Goal: Task Accomplishment & Management: Manage account settings

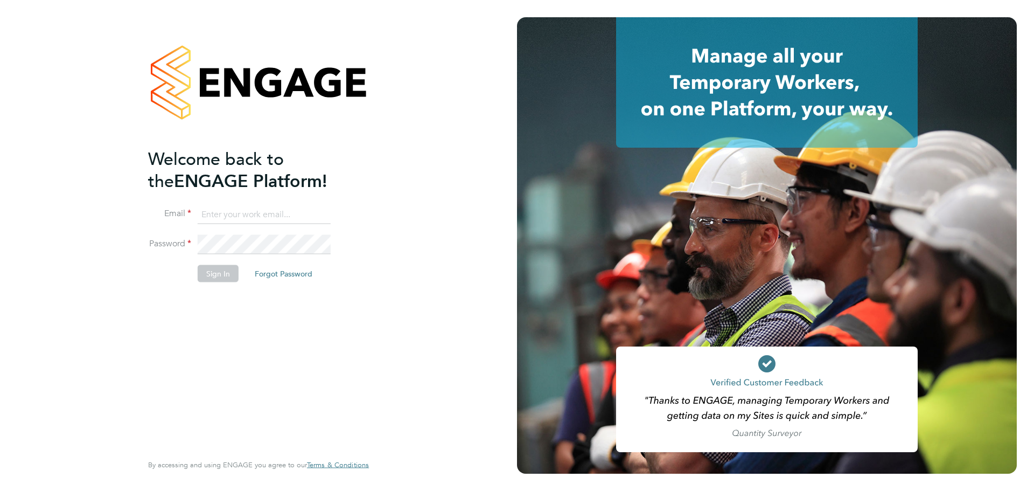
click at [295, 205] on input at bounding box center [264, 214] width 133 height 19
type input "tom.green@vistry.co.uk"
click at [212, 268] on button "Sign In" at bounding box center [218, 273] width 41 height 17
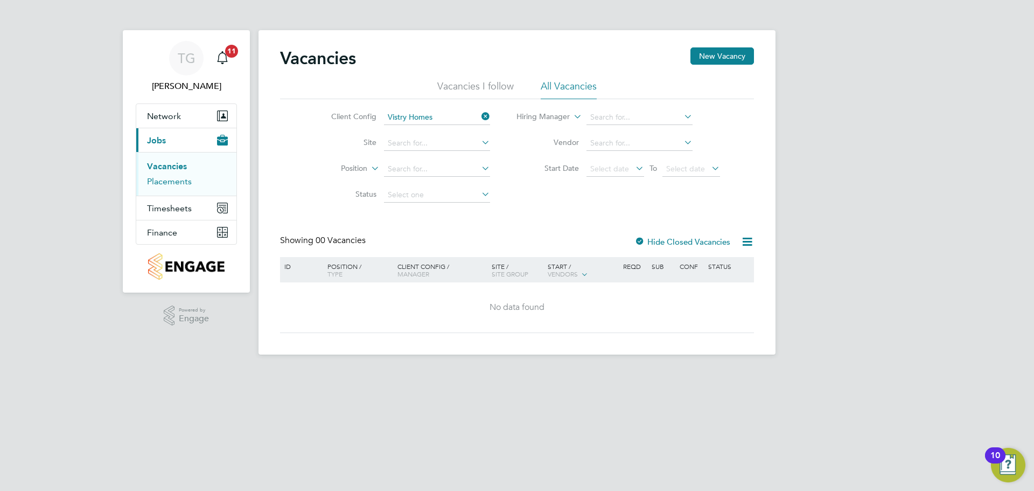
click at [176, 181] on link "Placements" at bounding box center [169, 181] width 45 height 10
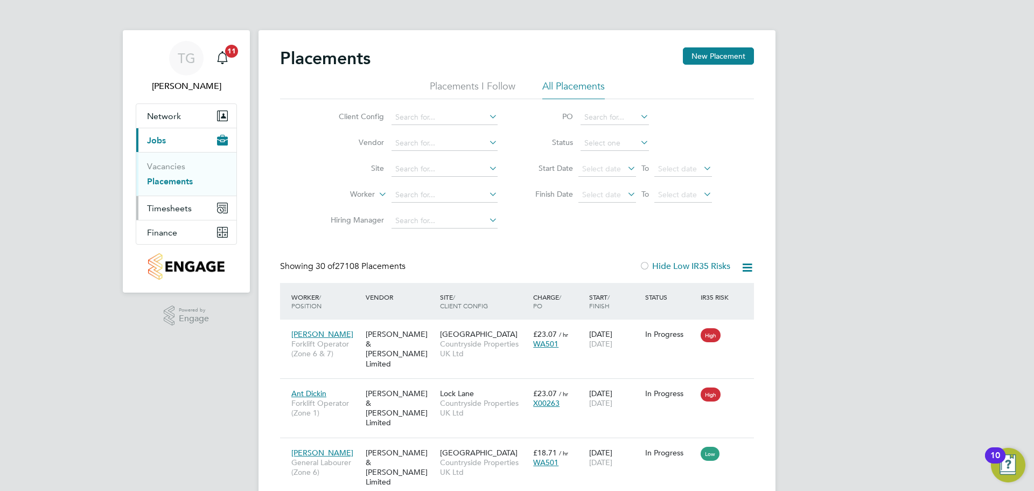
click at [164, 209] on span "Timesheets" at bounding box center [169, 208] width 45 height 10
click at [179, 187] on link "Timesheets" at bounding box center [169, 190] width 45 height 10
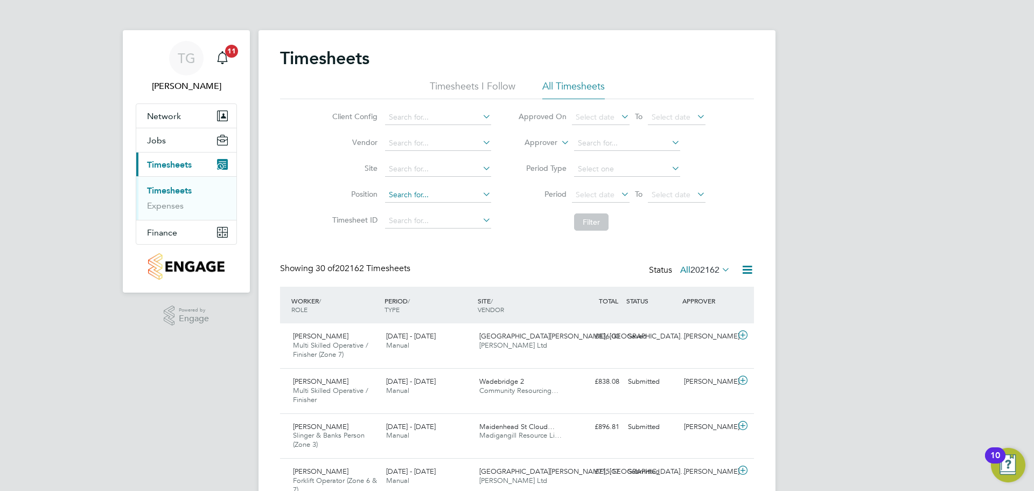
click at [444, 191] on input at bounding box center [438, 194] width 106 height 15
click at [399, 172] on input at bounding box center [438, 169] width 106 height 15
type input "k"
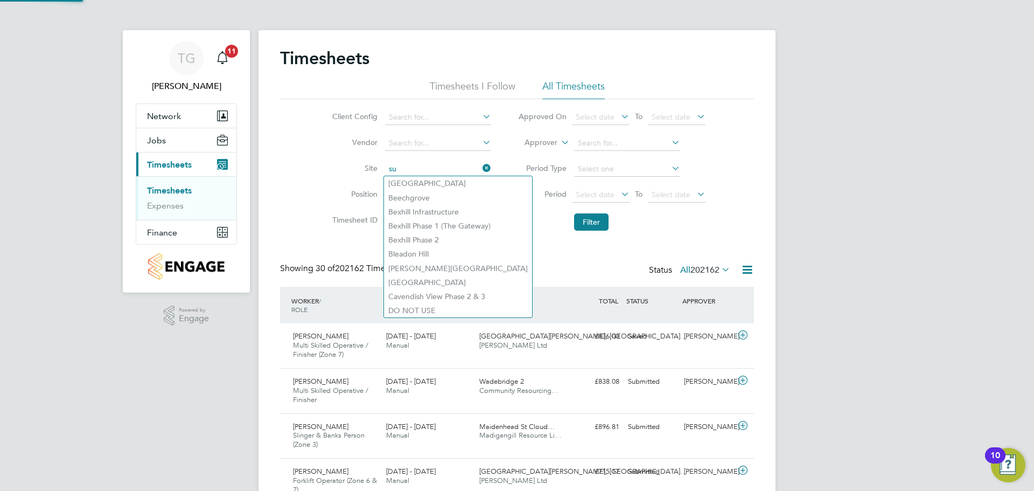
type input "s"
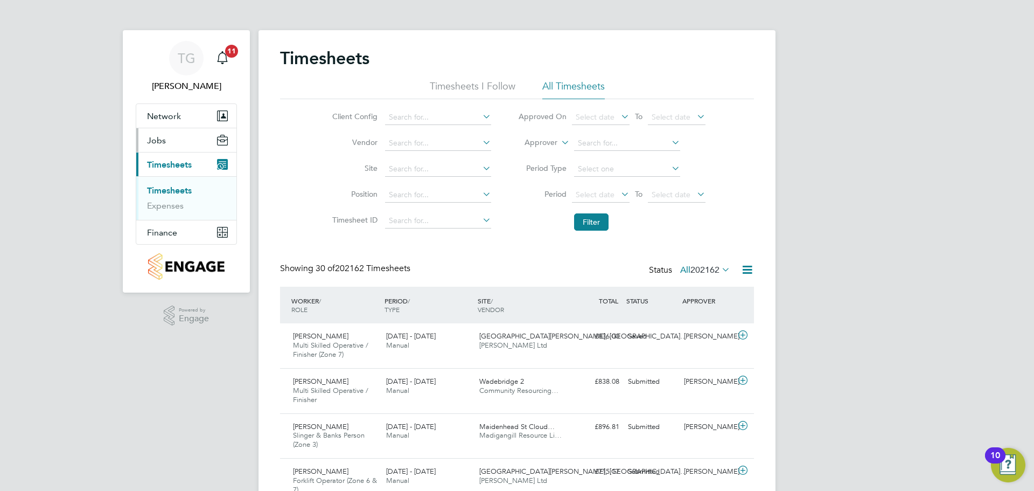
click at [153, 139] on span "Jobs" at bounding box center [156, 140] width 19 height 10
click at [173, 165] on link "Vacancies" at bounding box center [166, 166] width 38 height 10
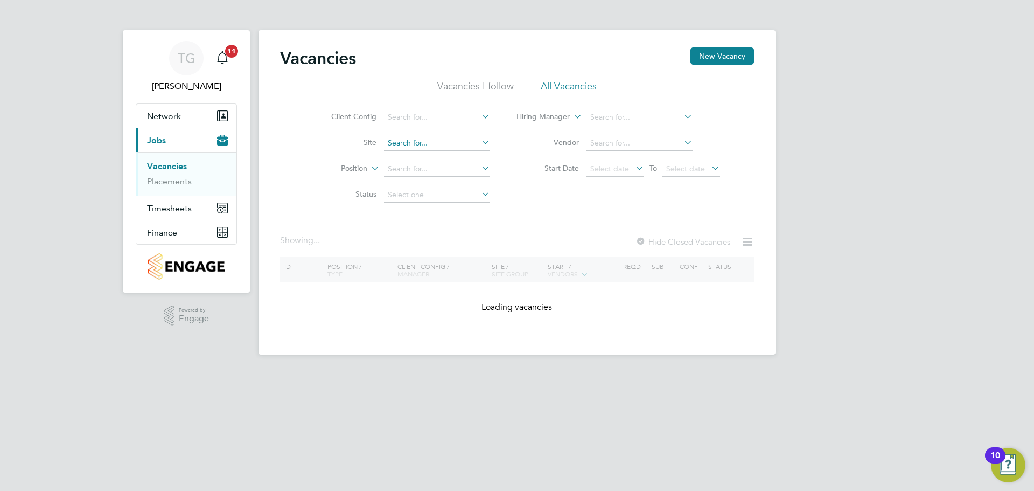
click at [423, 144] on input at bounding box center [437, 143] width 106 height 15
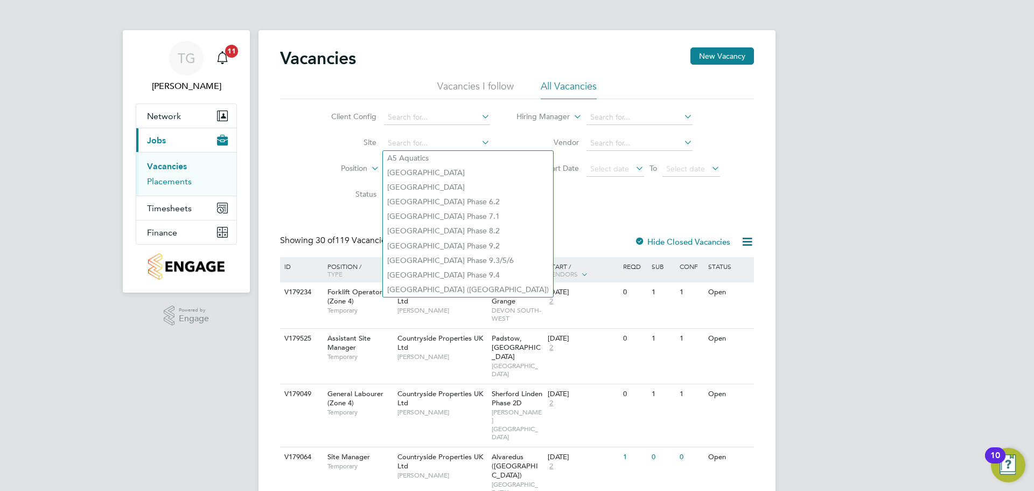
click at [158, 178] on link "Placements" at bounding box center [169, 181] width 45 height 10
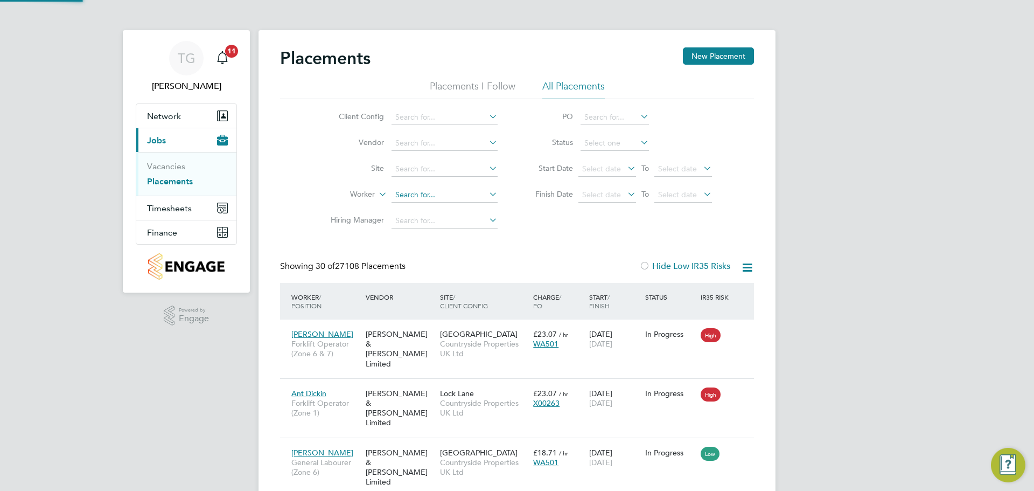
click at [425, 191] on input at bounding box center [444, 194] width 106 height 15
type input "costel"
click at [447, 194] on input at bounding box center [444, 194] width 106 height 15
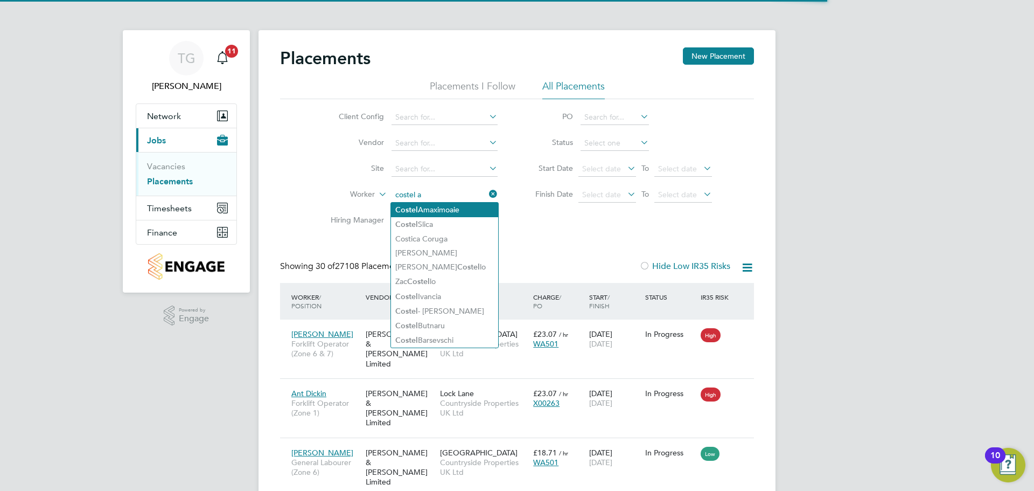
click at [440, 212] on li "Costel Amaximoaie" at bounding box center [444, 209] width 107 height 15
type input "[PERSON_NAME]"
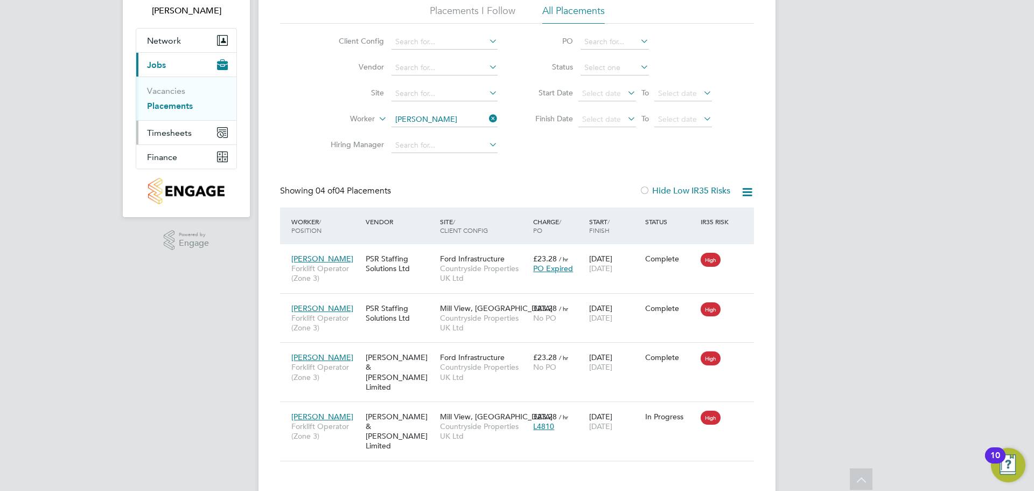
click at [171, 134] on span "Timesheets" at bounding box center [169, 133] width 45 height 10
click at [178, 115] on link "Timesheets" at bounding box center [169, 115] width 45 height 10
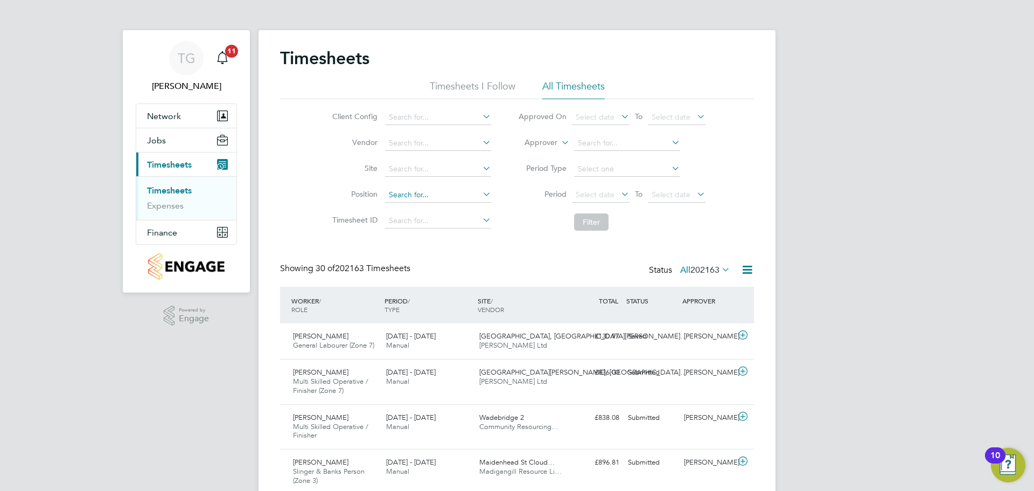
drag, startPoint x: 407, startPoint y: 200, endPoint x: 400, endPoint y: 195, distance: 8.1
click at [404, 196] on input at bounding box center [438, 194] width 106 height 15
click at [419, 171] on input at bounding box center [438, 169] width 106 height 15
click at [440, 186] on b "Pagham" at bounding box center [435, 183] width 29 height 9
type input "Mill View, Pagham"
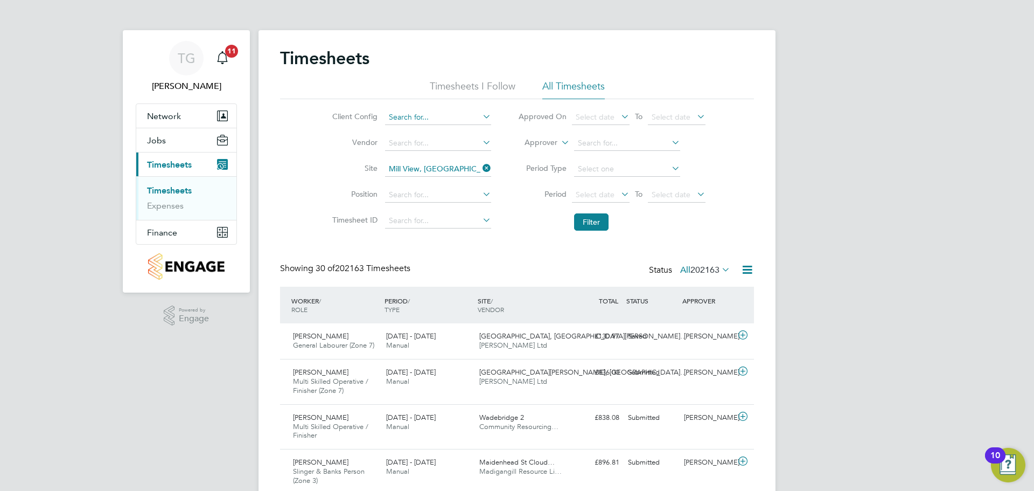
click at [435, 118] on input at bounding box center [438, 117] width 106 height 15
click at [456, 242] on li "Countryside Properties UK Ltd" at bounding box center [522, 249] width 276 height 15
type input "Countryside Properties UK Ltd"
click at [426, 191] on input at bounding box center [438, 194] width 106 height 15
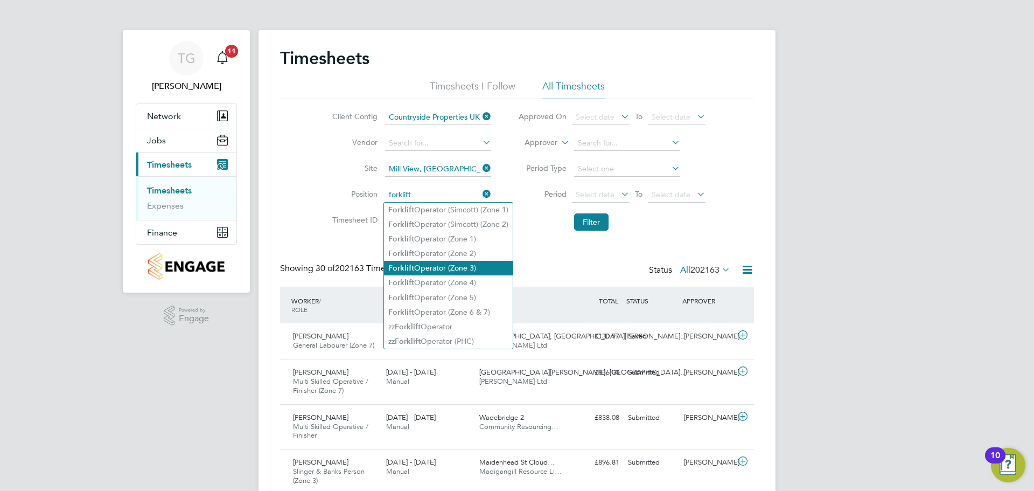
click at [461, 265] on li "Forklift Operator (Zone 3)" at bounding box center [448, 268] width 129 height 15
type input "Forklift Operator (Zone 3)"
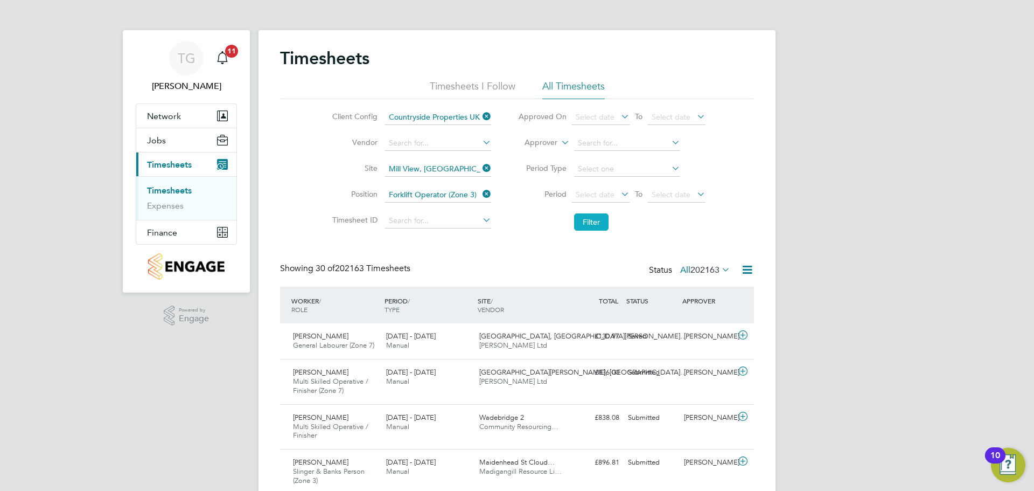
click at [588, 223] on button "Filter" at bounding box center [591, 221] width 34 height 17
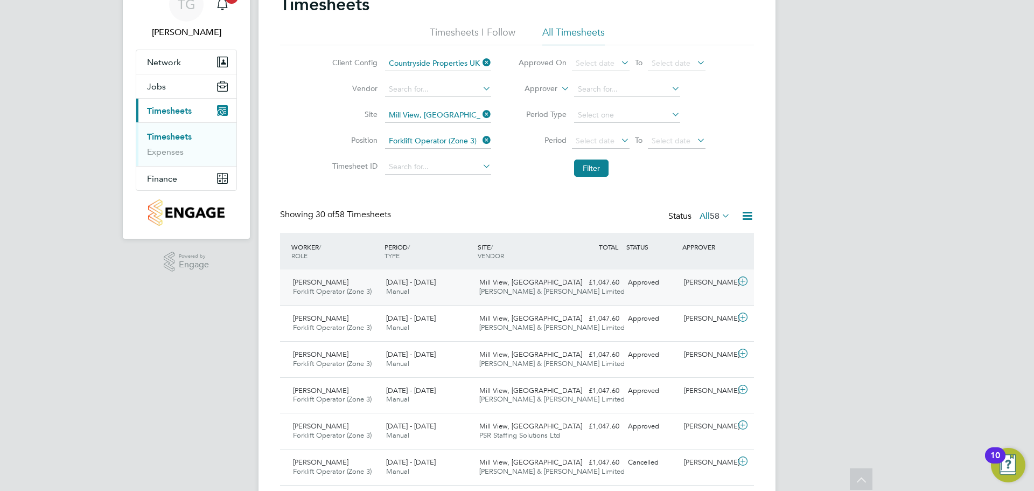
click at [499, 290] on span "[PERSON_NAME] & [PERSON_NAME] Limited" at bounding box center [551, 290] width 145 height 9
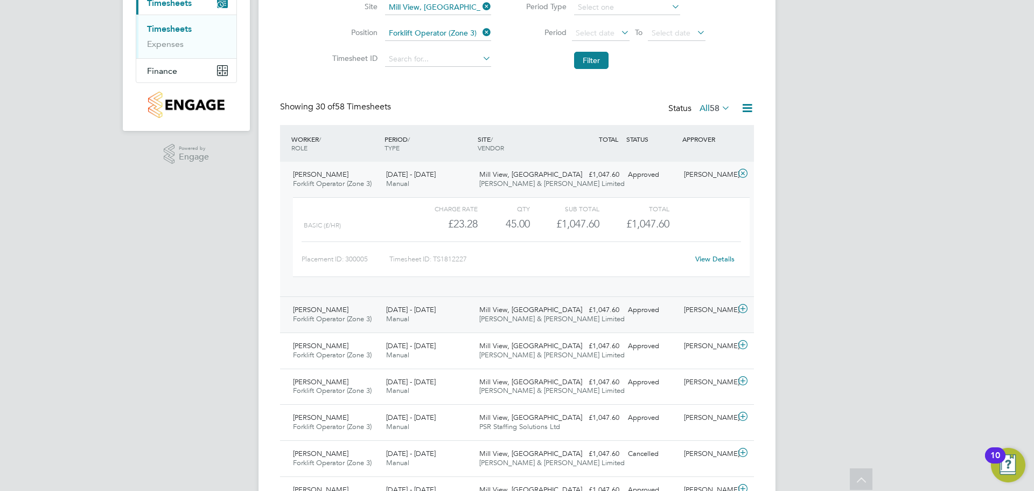
click at [424, 314] on div "18 - 24 Aug 2025 Manual" at bounding box center [428, 314] width 93 height 27
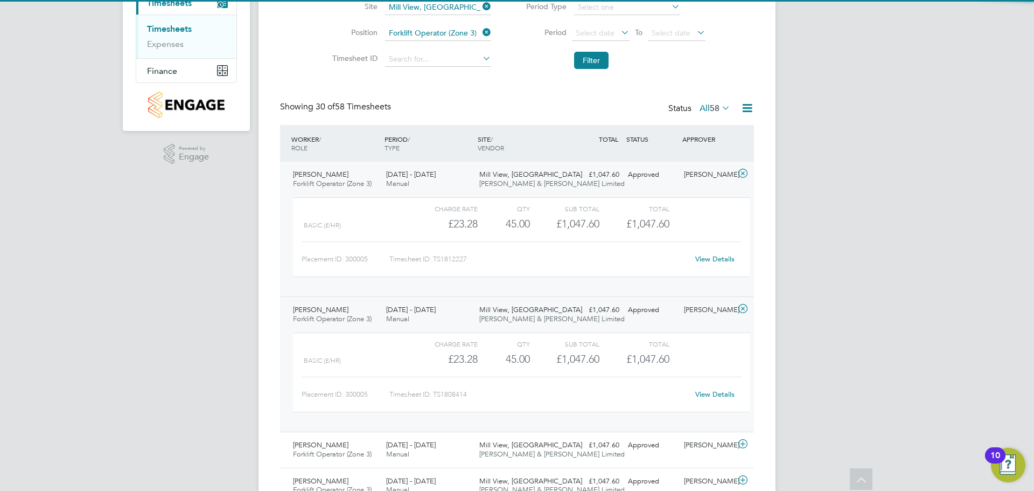
click at [458, 176] on div "25 - 31 Aug 2025 Manual" at bounding box center [428, 179] width 93 height 27
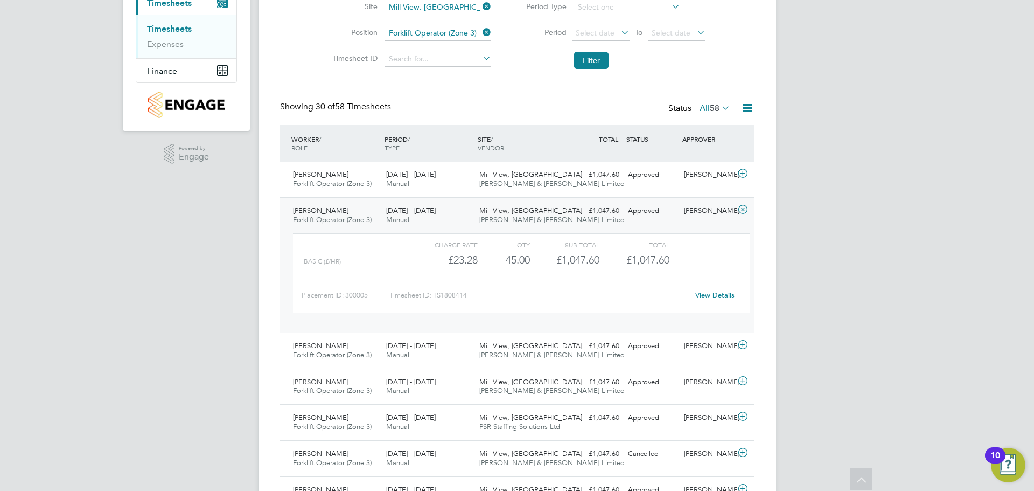
click at [704, 296] on link "View Details" at bounding box center [714, 294] width 39 height 9
click at [479, 205] on div "Mill View, Pagham Fawkes & Reece Limited" at bounding box center [521, 215] width 93 height 27
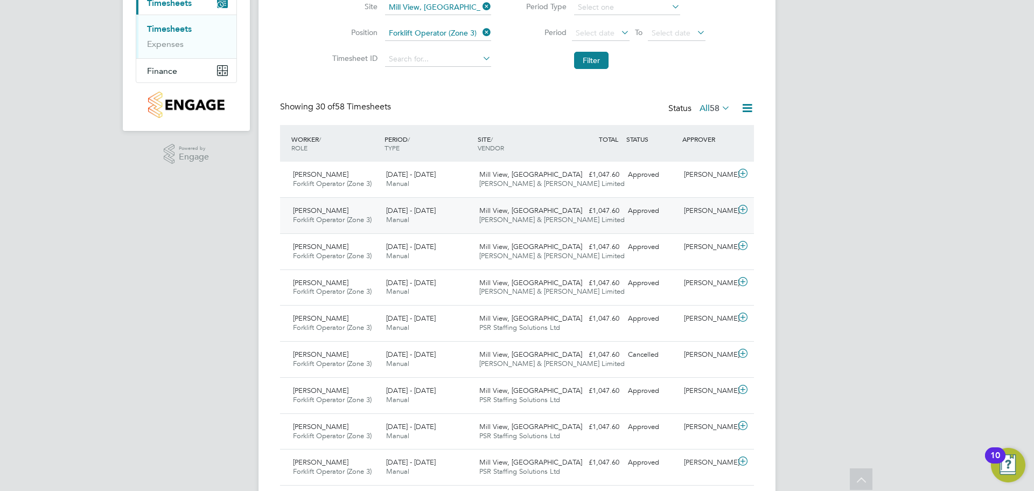
click at [484, 210] on span "Mill View, Pagham" at bounding box center [530, 210] width 103 height 9
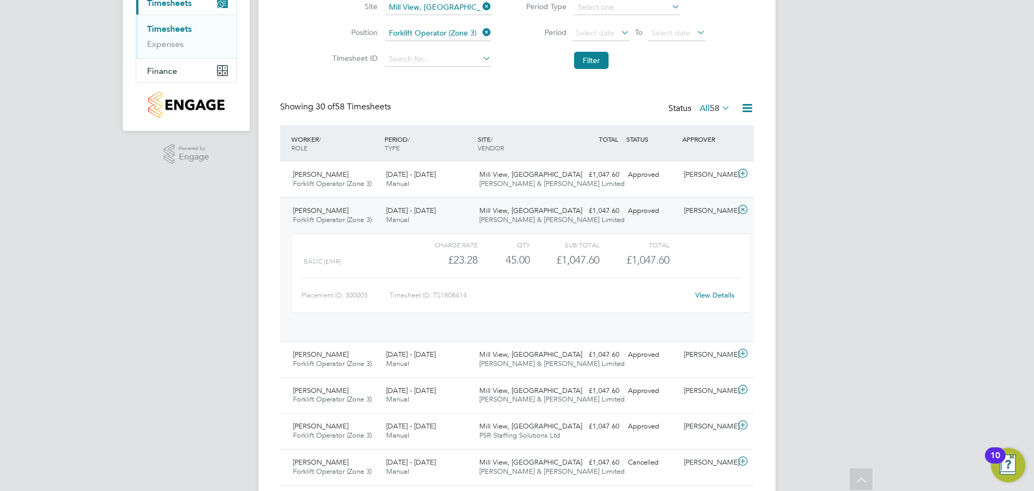
scroll to position [18, 105]
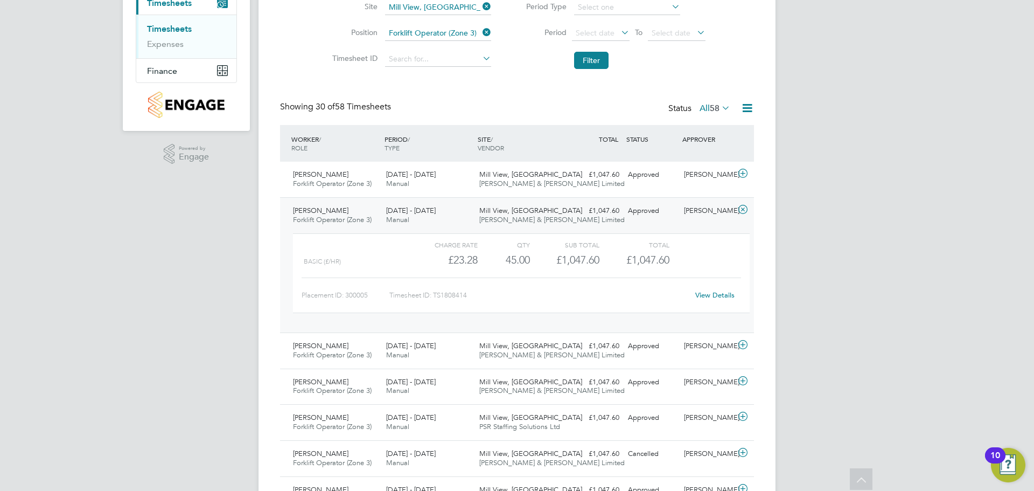
click at [468, 220] on div "18 - 24 Aug 2025 Manual" at bounding box center [428, 215] width 93 height 27
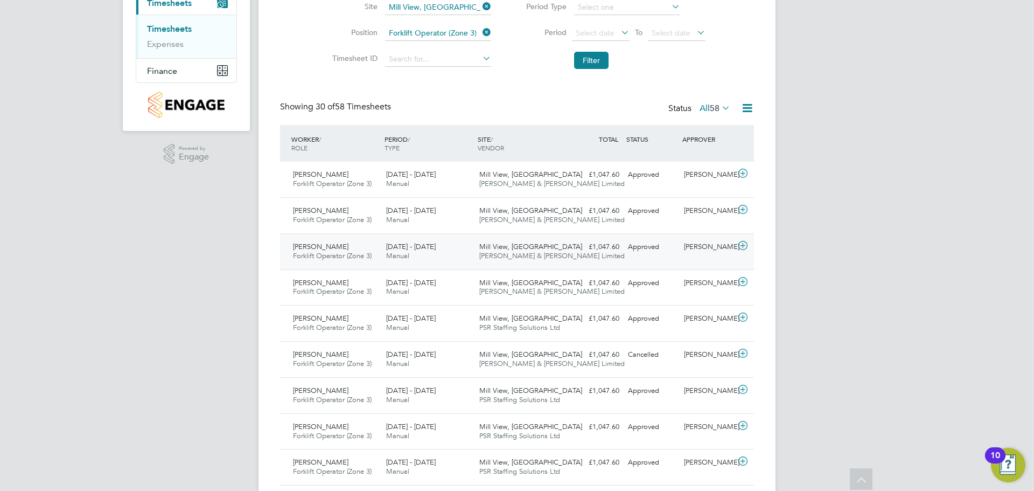
click at [492, 258] on span "[PERSON_NAME] & [PERSON_NAME] Limited" at bounding box center [551, 255] width 145 height 9
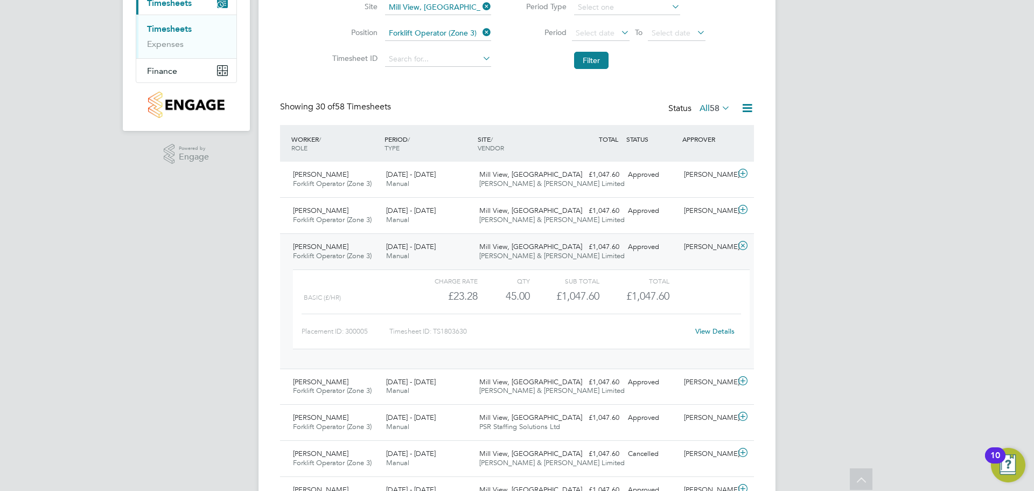
click at [490, 253] on span "[PERSON_NAME] & [PERSON_NAME] Limited" at bounding box center [551, 255] width 145 height 9
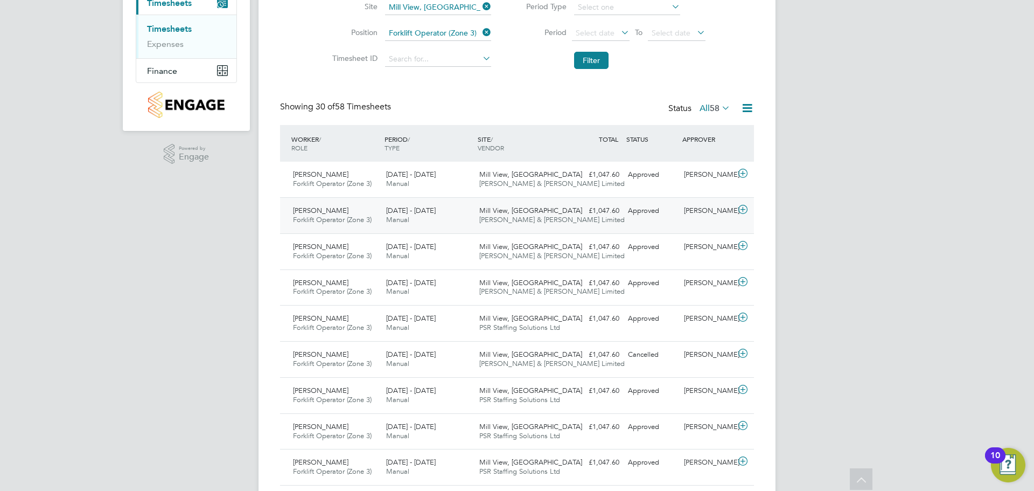
click at [487, 211] on span "Mill View, Pagham" at bounding box center [530, 210] width 103 height 9
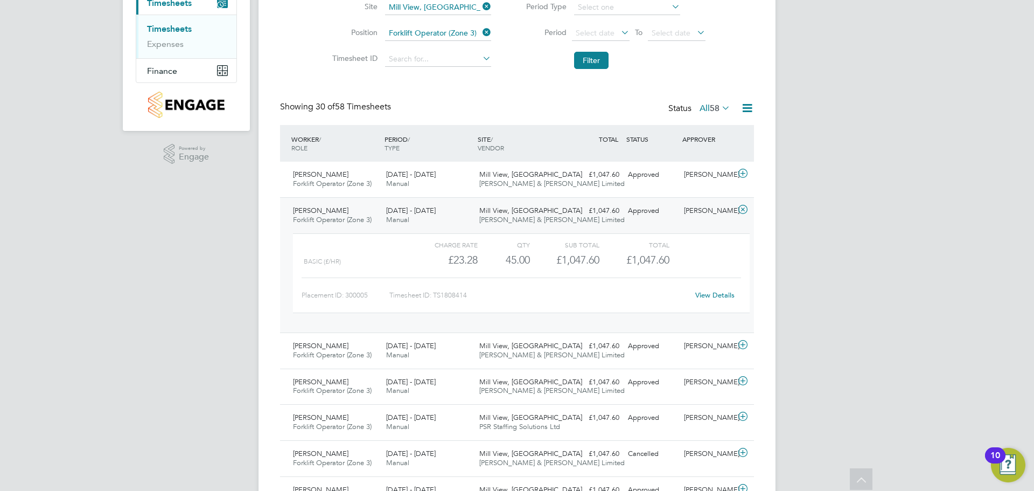
click at [487, 211] on span "Mill View, Pagham" at bounding box center [530, 210] width 103 height 9
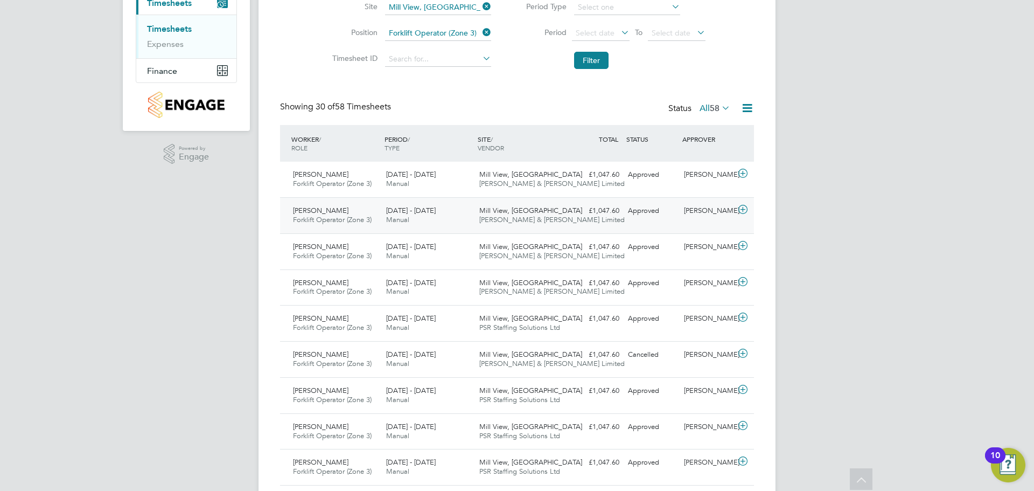
click at [488, 210] on span "Mill View, Pagham" at bounding box center [530, 210] width 103 height 9
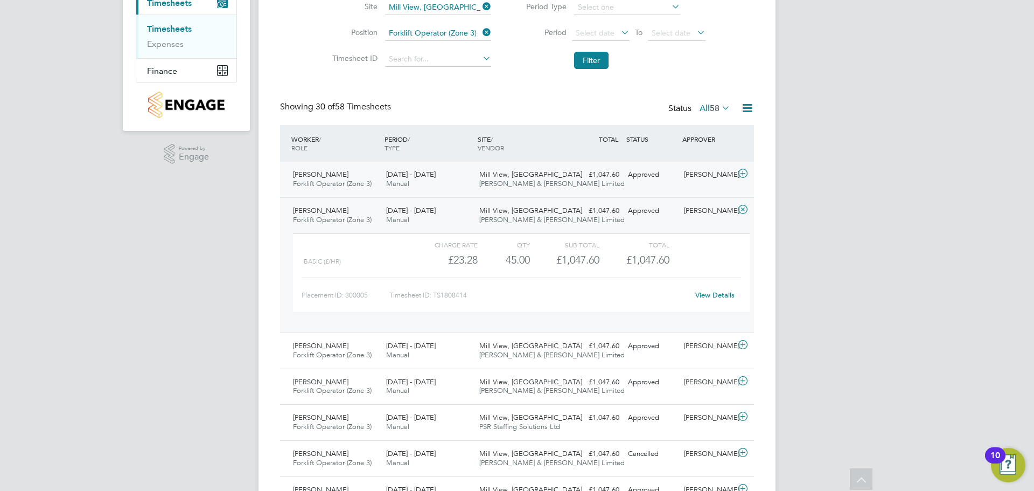
click at [487, 181] on span "[PERSON_NAME] & [PERSON_NAME] Limited" at bounding box center [551, 183] width 145 height 9
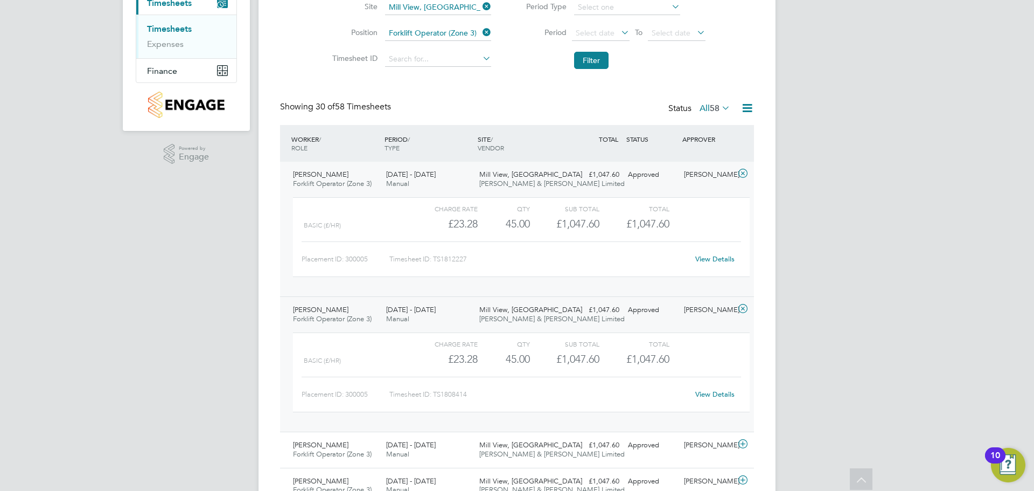
click at [484, 178] on span "Mill View, Pagham" at bounding box center [530, 174] width 103 height 9
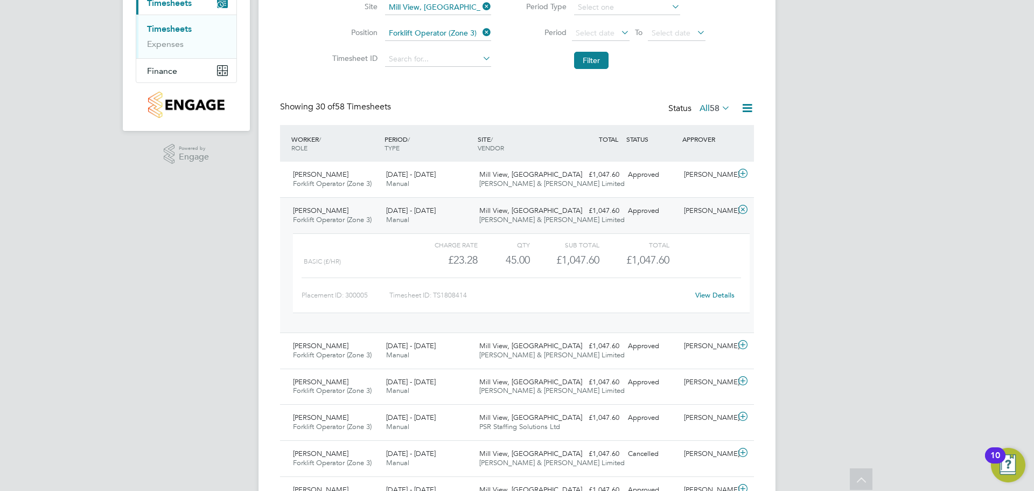
click at [460, 207] on div "18 - 24 Aug 2025 Manual" at bounding box center [428, 215] width 93 height 27
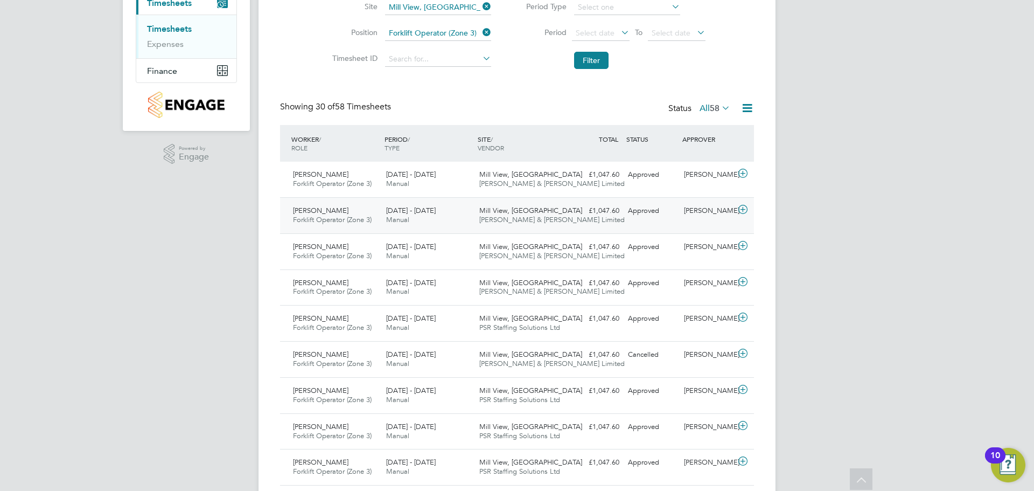
click at [603, 208] on div "£1,047.60 Approved" at bounding box center [596, 211] width 56 height 18
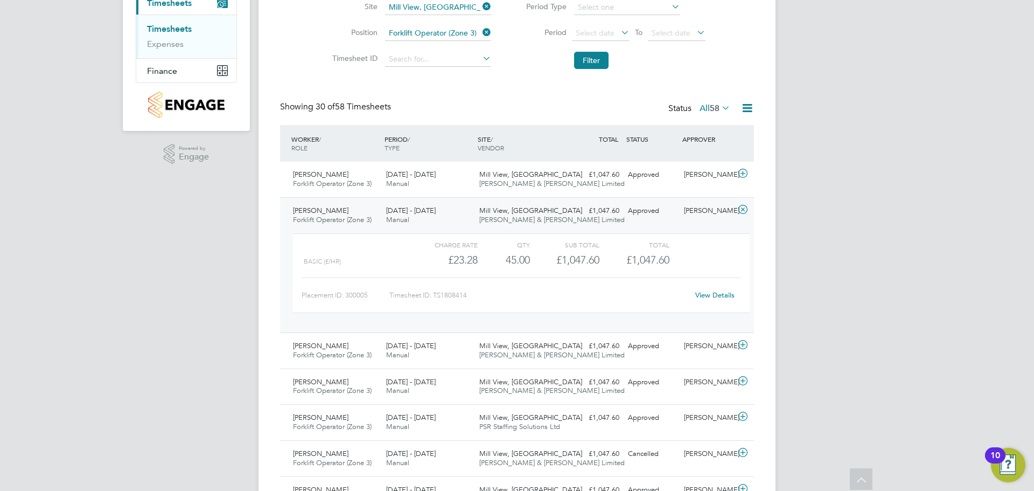
click at [714, 295] on link "View Details" at bounding box center [714, 294] width 39 height 9
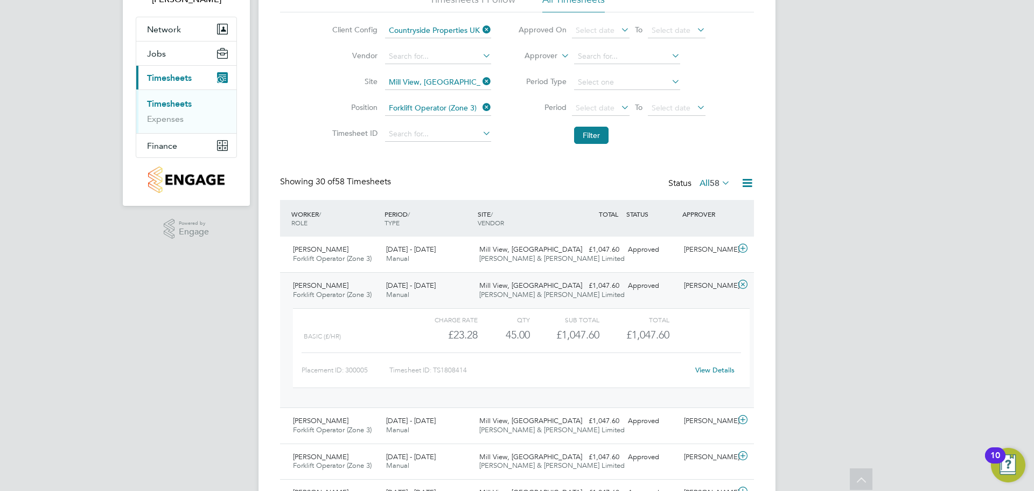
scroll to position [0, 0]
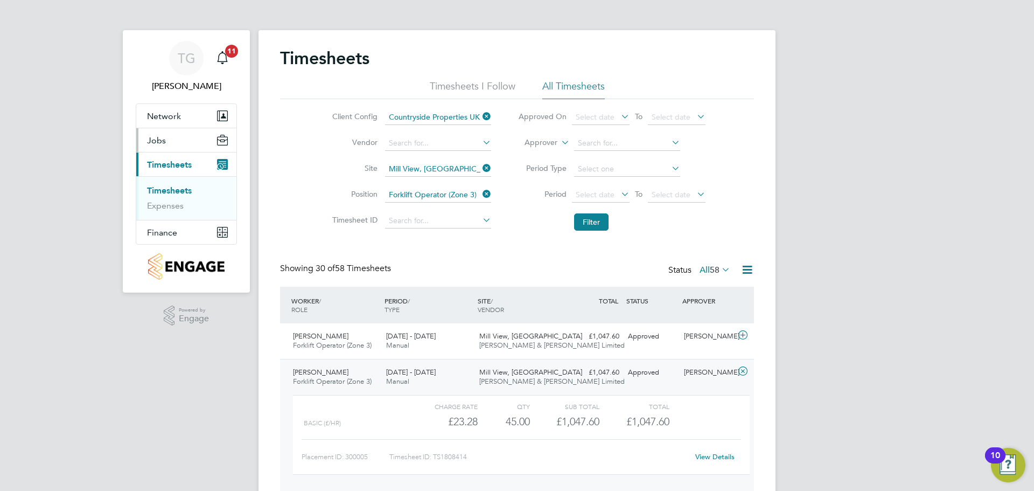
click at [166, 136] on button "Jobs" at bounding box center [186, 140] width 100 height 24
click at [178, 184] on link "Placements" at bounding box center [169, 181] width 45 height 10
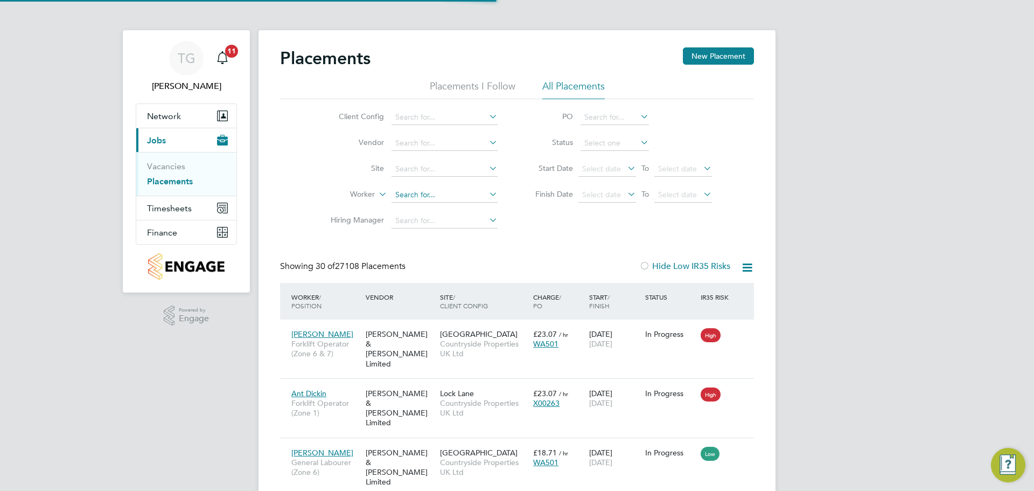
scroll to position [40, 94]
click at [431, 196] on input at bounding box center [444, 194] width 106 height 15
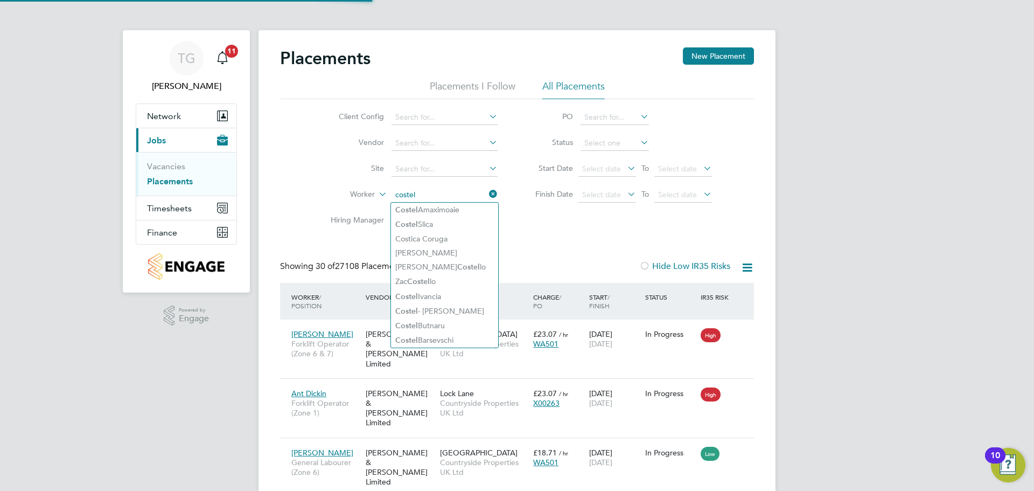
click at [446, 208] on li "Costel Amaximoaie" at bounding box center [444, 209] width 107 height 15
type input "[PERSON_NAME]"
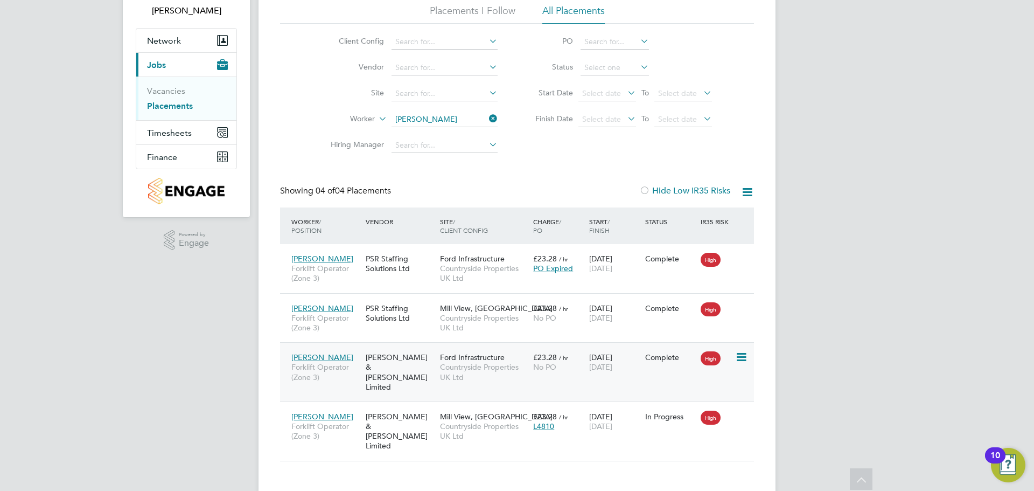
click at [742, 356] on icon at bounding box center [740, 357] width 11 height 13
click at [644, 361] on div "Complete" at bounding box center [670, 357] width 56 height 20
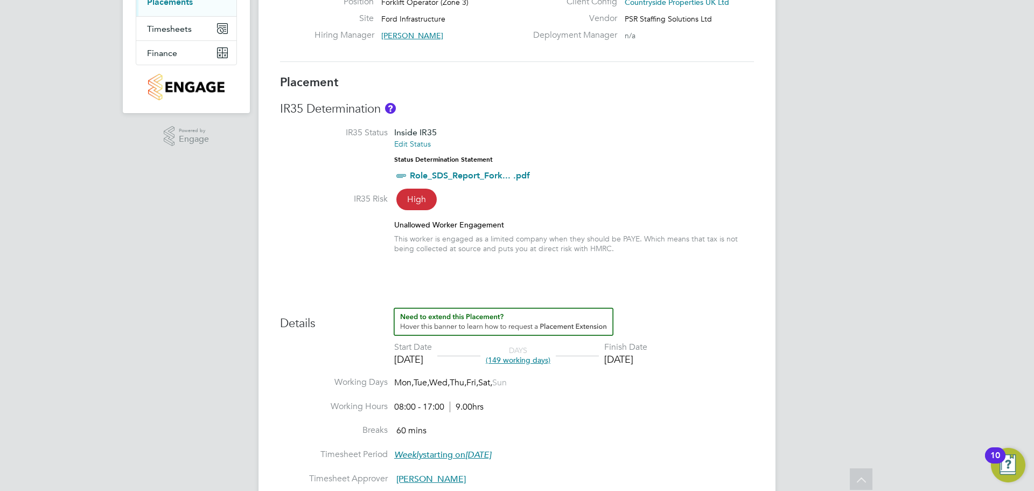
scroll to position [54, 0]
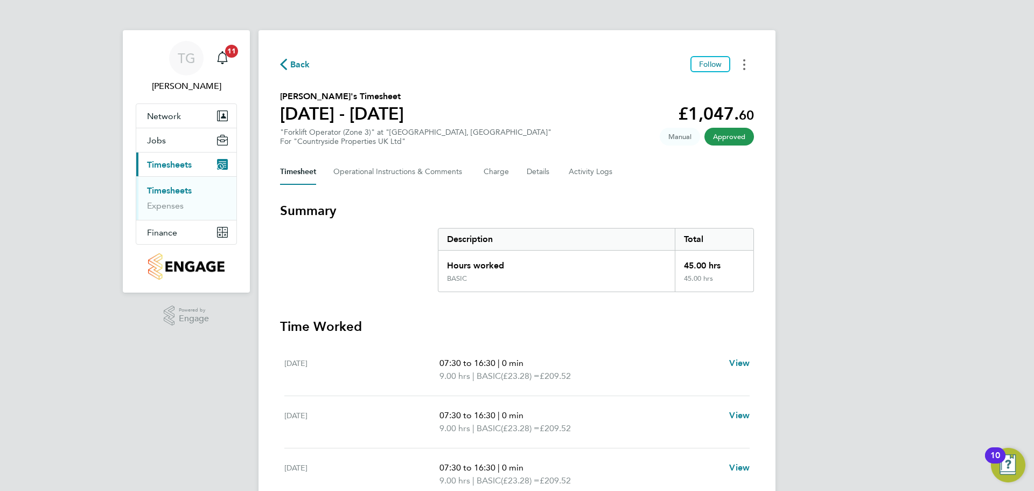
click at [747, 65] on button "Timesheets Menu" at bounding box center [743, 64] width 19 height 17
click at [645, 186] on div "Back Follow Download timesheet Costel Amaximoaie's Timesheet 18 - 24 Aug 2025 £…" at bounding box center [516, 395] width 517 height 731
click at [494, 171] on button "Charge" at bounding box center [497, 172] width 26 height 26
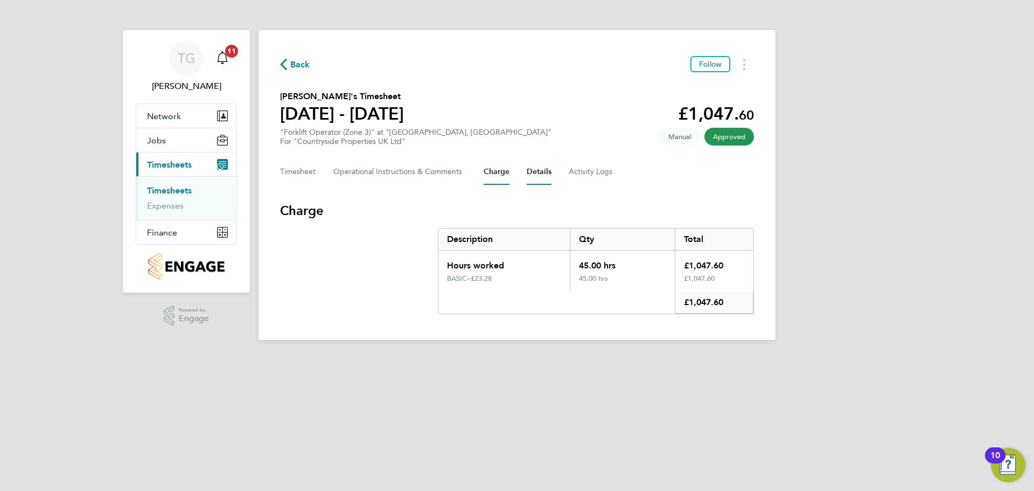
click at [533, 170] on button "Details" at bounding box center [539, 172] width 25 height 26
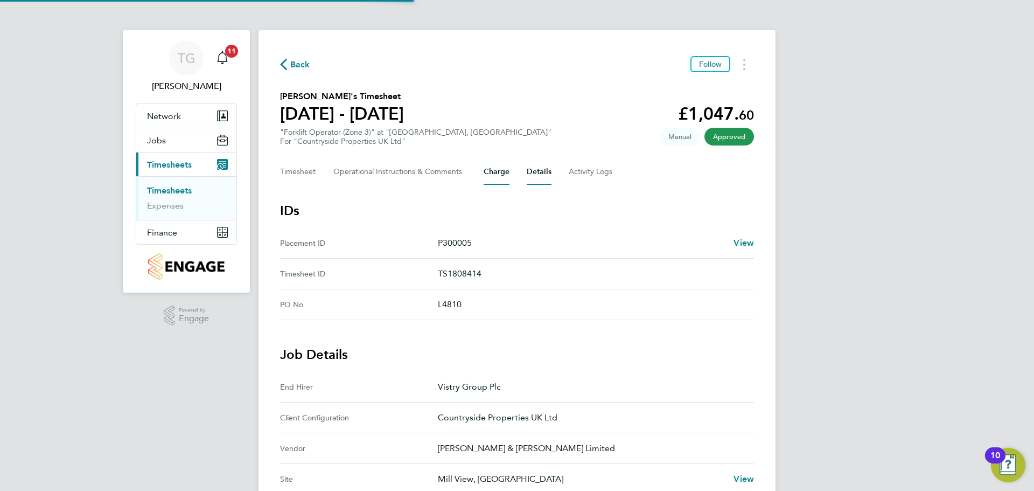
click at [499, 170] on button "Charge" at bounding box center [497, 172] width 26 height 26
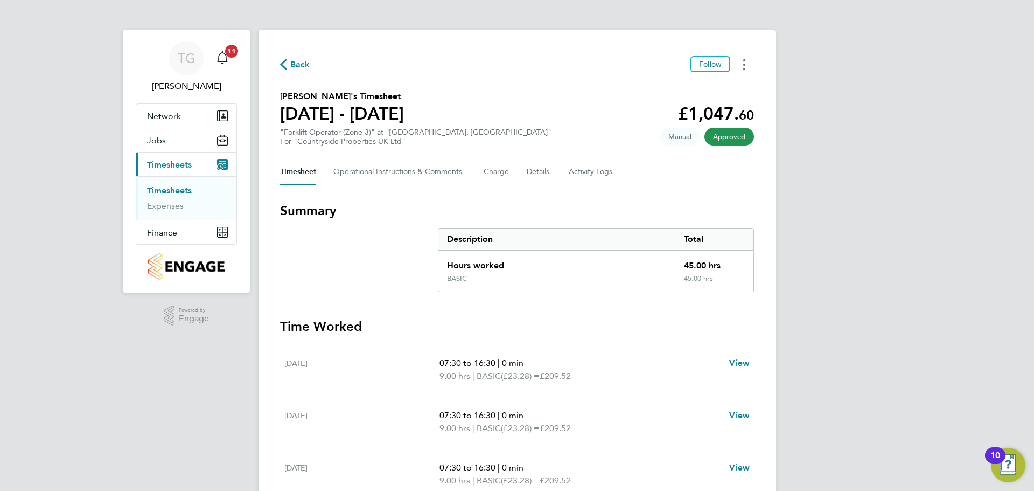
click at [741, 64] on button "Timesheets Menu" at bounding box center [743, 64] width 19 height 17
click at [648, 166] on div "Timesheet Operational Instructions & Comments Charge Details Activity Logs" at bounding box center [517, 172] width 474 height 26
click at [420, 177] on Comments-tab "Operational Instructions & Comments" at bounding box center [399, 172] width 133 height 26
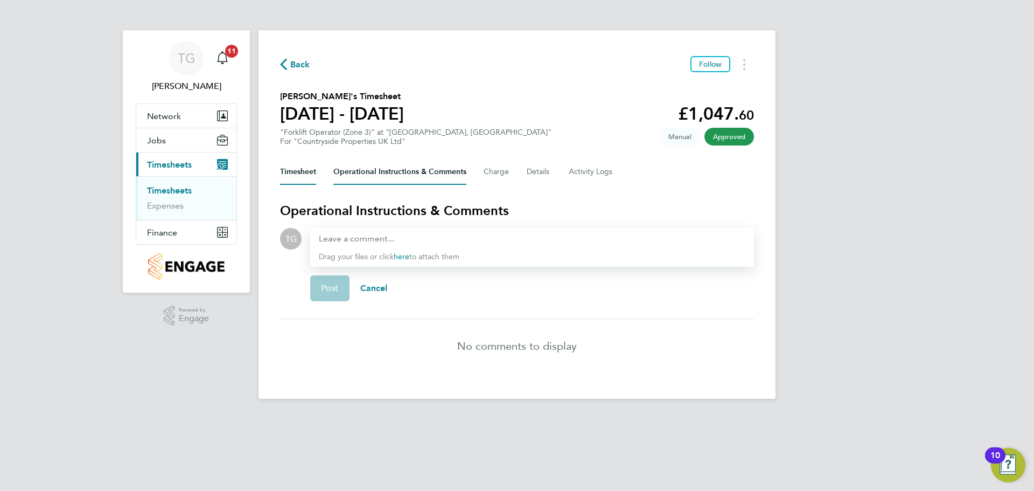
click at [298, 174] on button "Timesheet" at bounding box center [298, 172] width 36 height 26
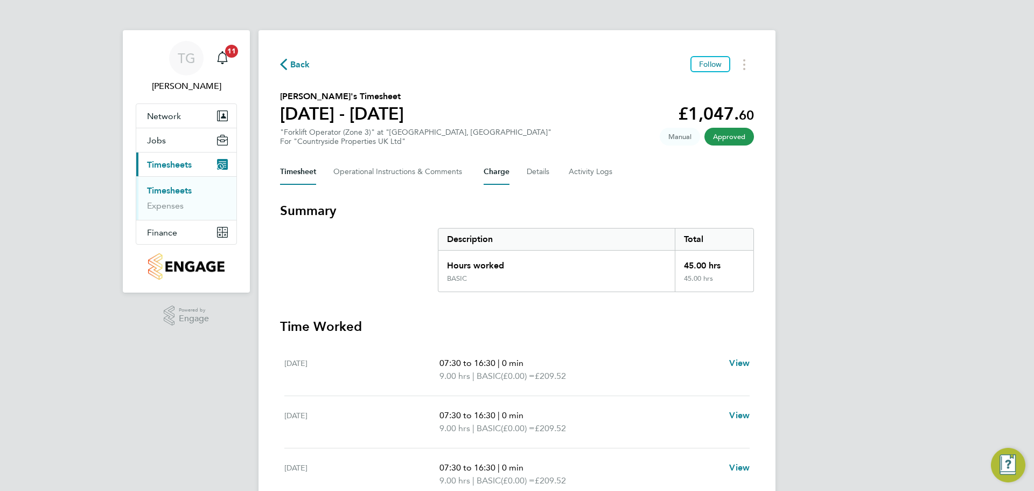
click at [485, 175] on button "Charge" at bounding box center [497, 172] width 26 height 26
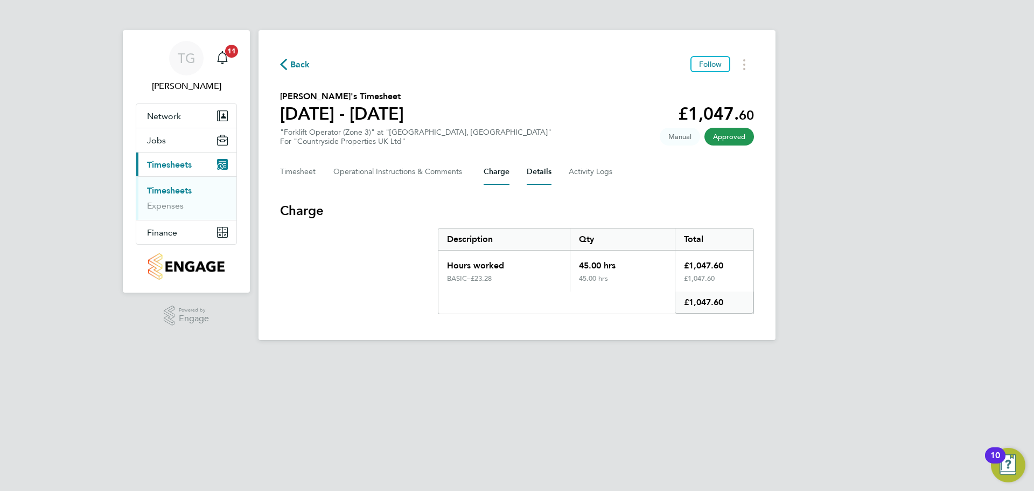
click at [540, 171] on button "Details" at bounding box center [539, 172] width 25 height 26
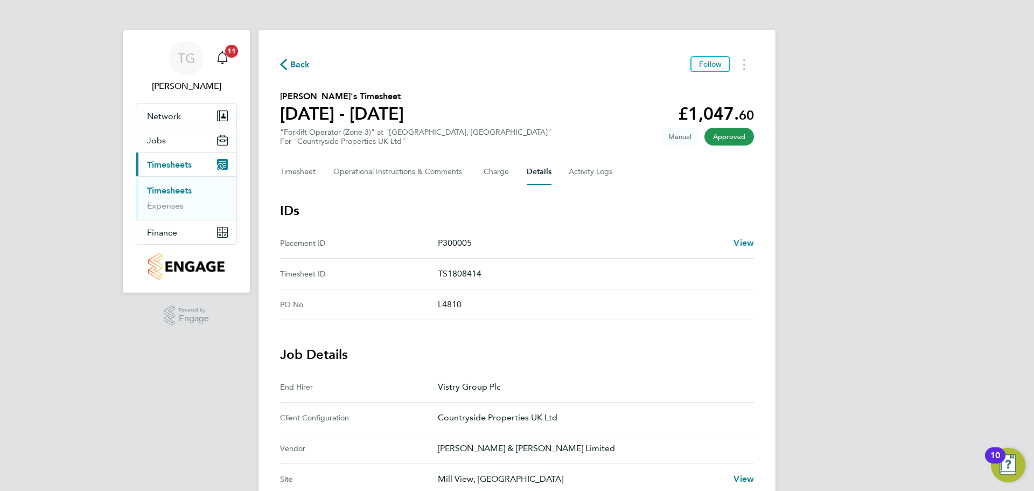
drag, startPoint x: 474, startPoint y: 240, endPoint x: 402, endPoint y: 240, distance: 72.2
click at [402, 240] on ID "Placement ID P300005 View" at bounding box center [517, 243] width 474 height 31
copy ID "P300005"
drag, startPoint x: 284, startPoint y: 95, endPoint x: 357, endPoint y: 101, distance: 73.4
click at [357, 101] on div "Back Follow Costel Amaximoaie's Timesheet 18 - 24 Aug 2025 £1,047. 60 "Forklift…" at bounding box center [516, 433] width 517 height 807
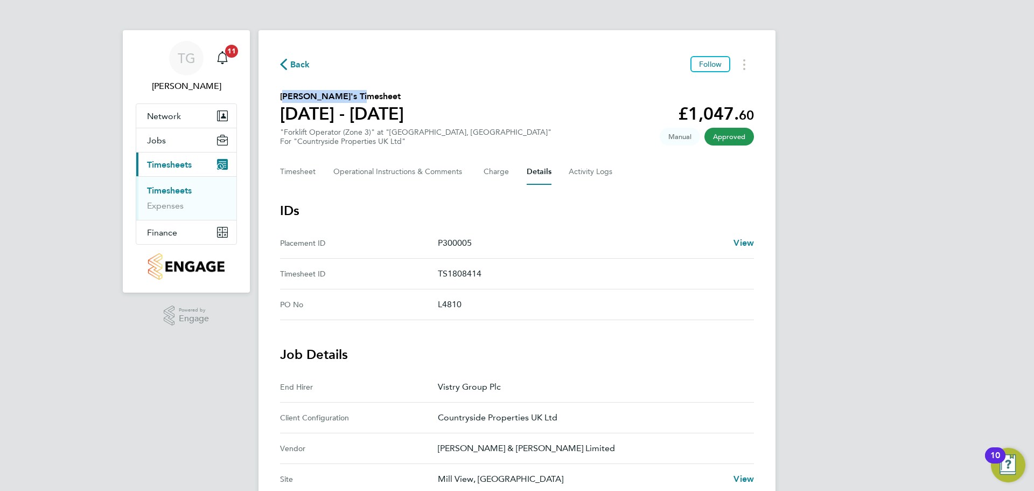
copy h2 "[PERSON_NAME]"
click at [386, 206] on h3 "IDs" at bounding box center [517, 210] width 474 height 17
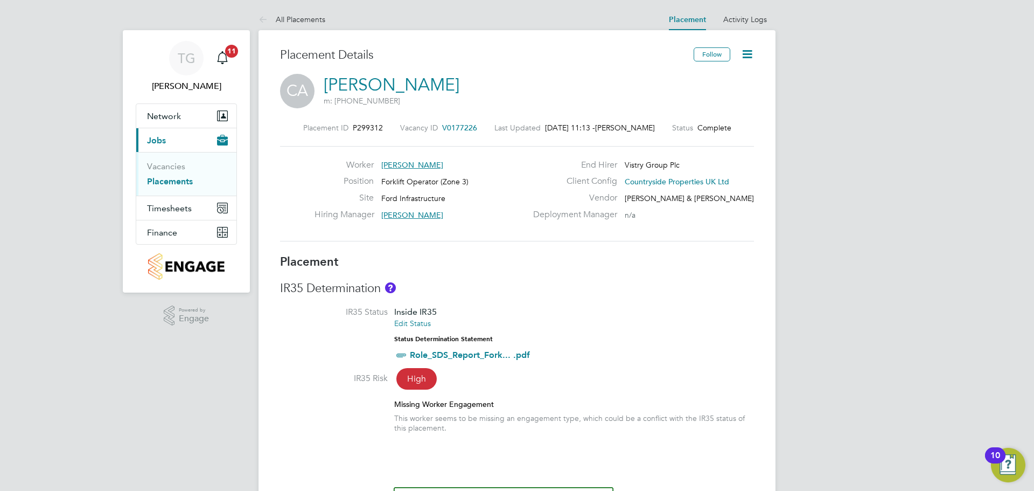
click at [744, 56] on icon at bounding box center [746, 53] width 13 height 13
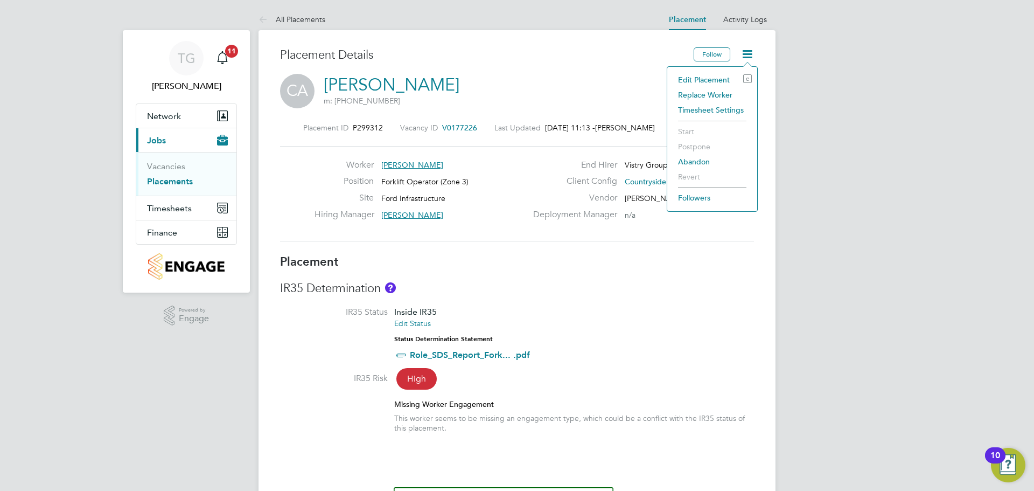
click at [714, 110] on li "Timesheet Settings" at bounding box center [712, 109] width 79 height 15
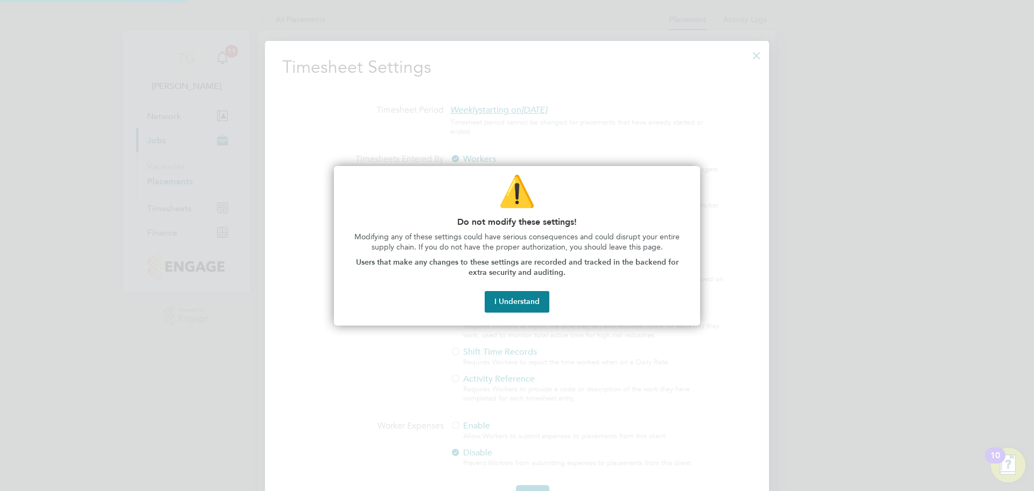
scroll to position [5, 5]
click at [534, 300] on button "I Understand" at bounding box center [517, 302] width 65 height 22
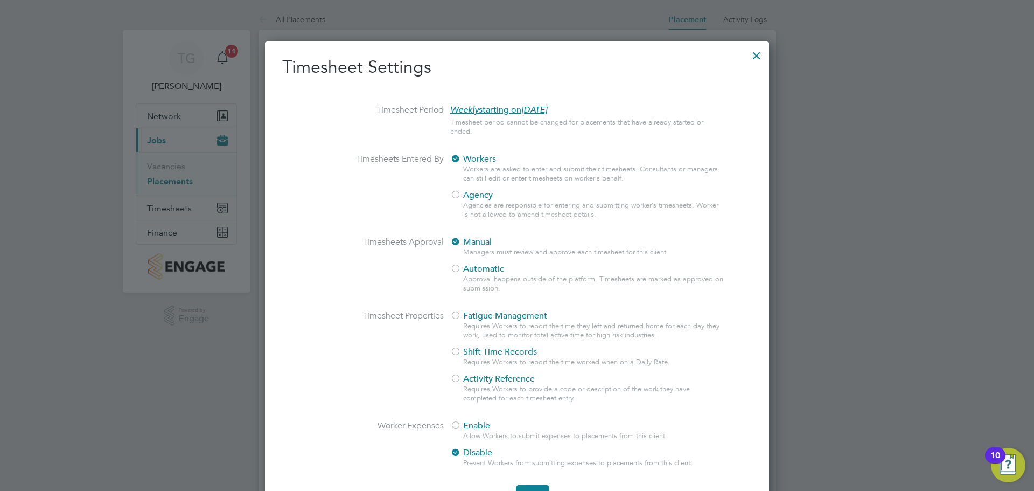
click at [757, 53] on div at bounding box center [756, 52] width 19 height 19
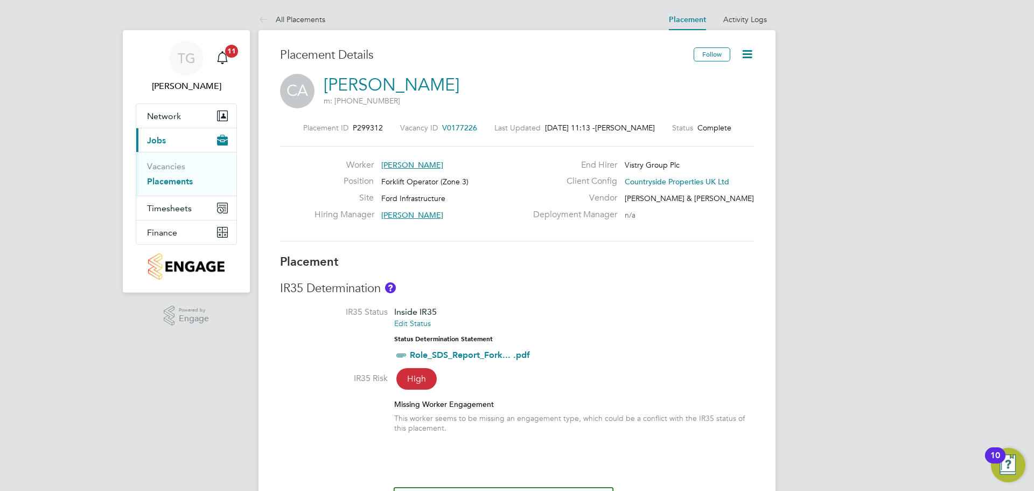
click at [741, 55] on icon at bounding box center [746, 53] width 13 height 13
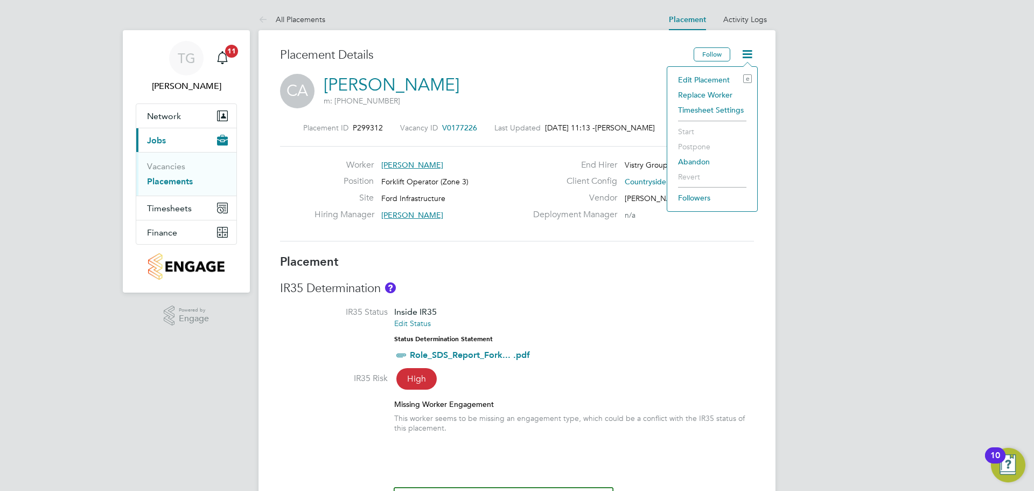
click at [634, 94] on div "CA Costel Amaximoaie m: +44 7577 799090" at bounding box center [517, 92] width 474 height 37
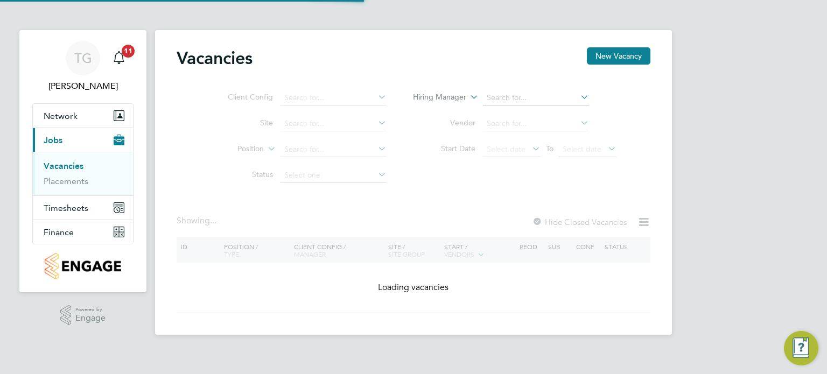
type input "Vistry Homes"
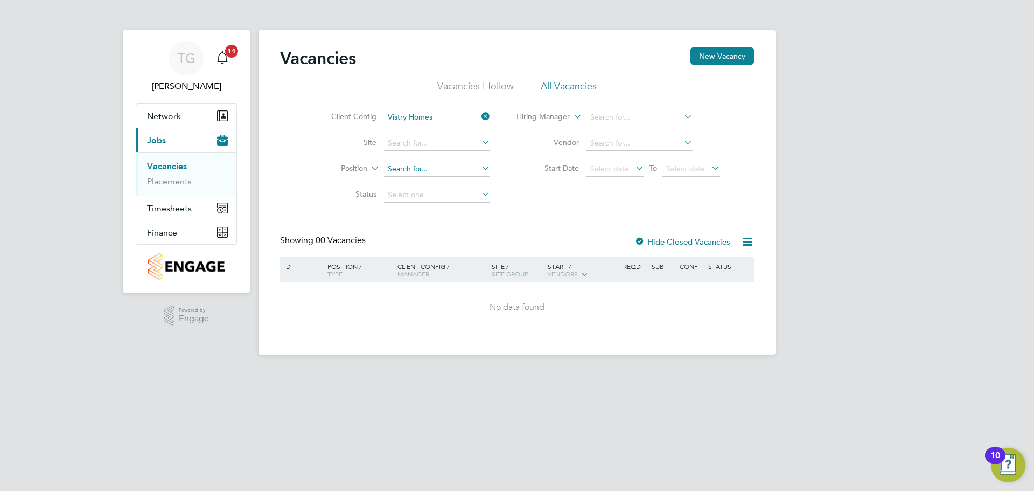
click at [415, 172] on input at bounding box center [437, 169] width 106 height 15
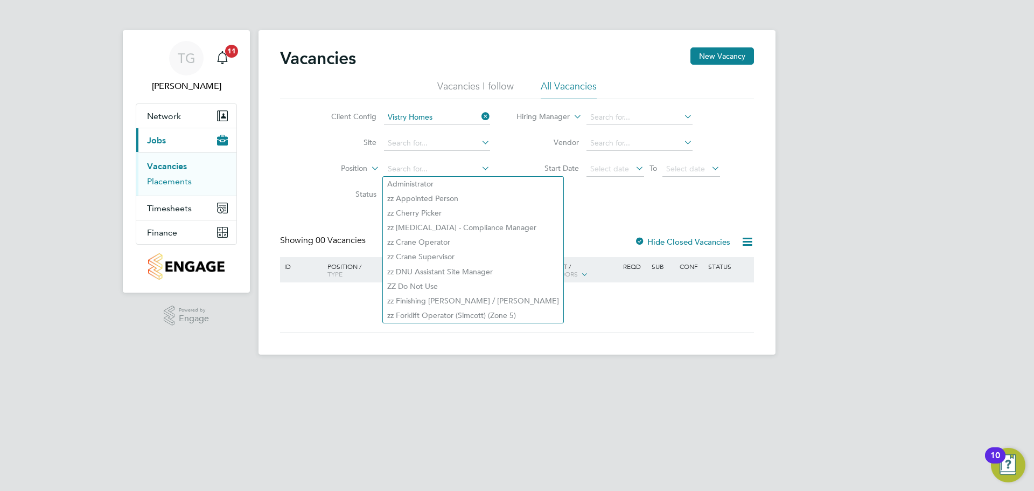
click at [170, 181] on link "Placements" at bounding box center [169, 181] width 45 height 10
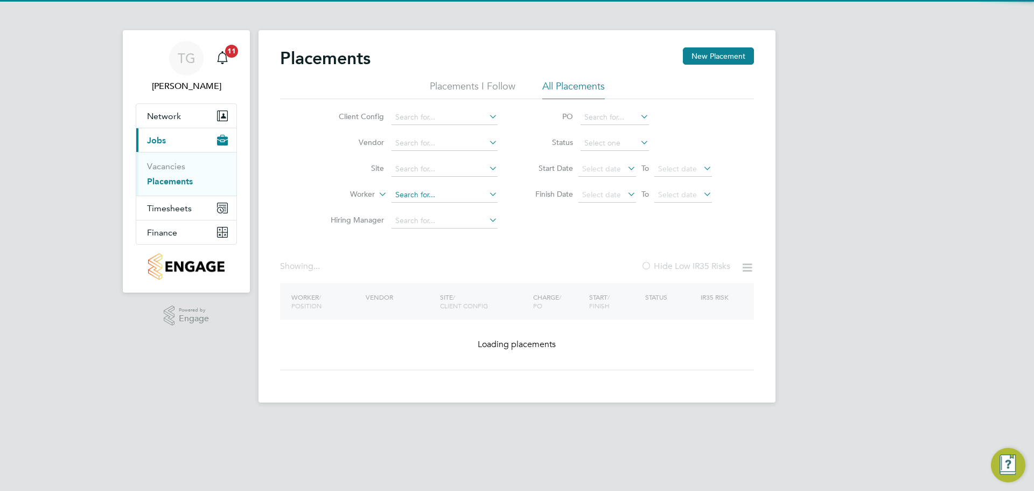
click at [410, 197] on input at bounding box center [444, 194] width 106 height 15
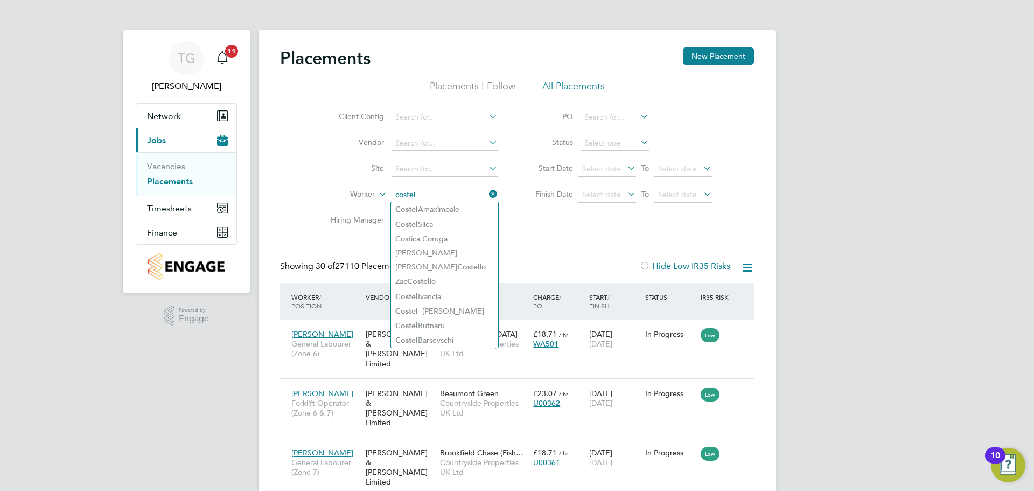
click at [443, 204] on li "Costel Amaximoaie" at bounding box center [444, 209] width 107 height 15
type input "[PERSON_NAME]"
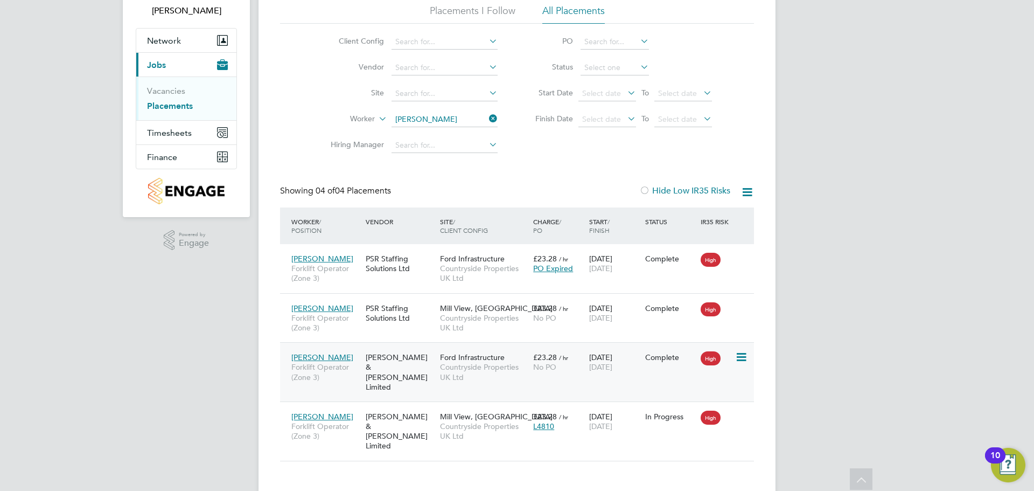
click at [739, 354] on icon at bounding box center [740, 357] width 11 height 13
click at [437, 369] on div "Ford Infrastructure Countryside Properties UK Ltd" at bounding box center [483, 367] width 93 height 40
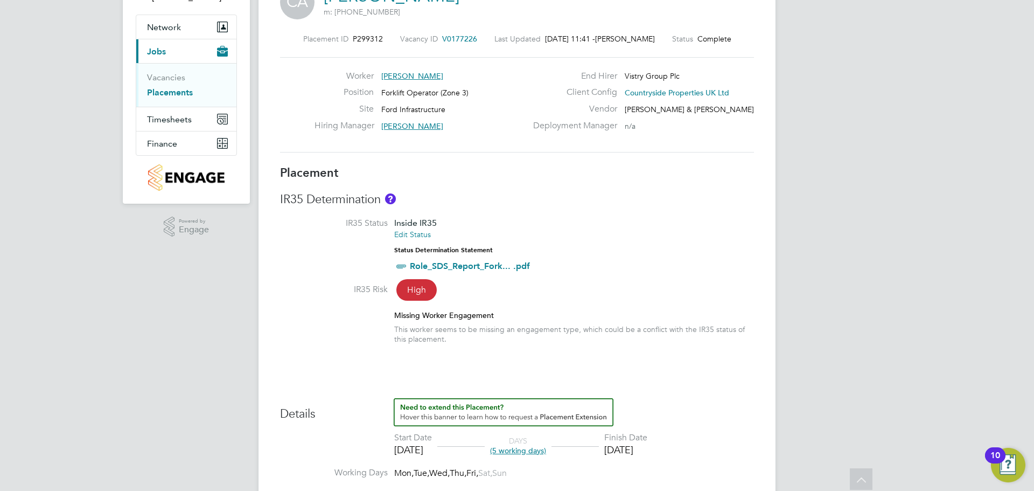
scroll to position [2, 0]
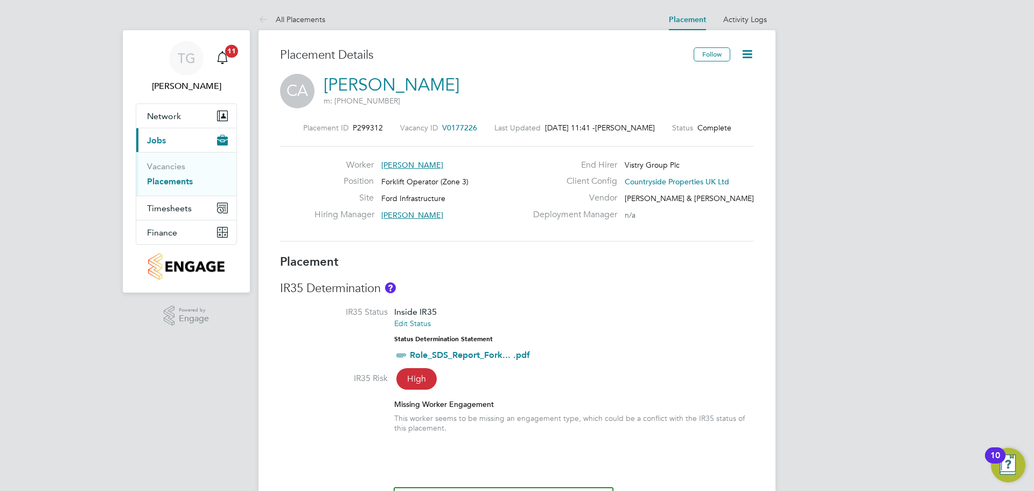
click at [741, 52] on icon at bounding box center [746, 53] width 13 height 13
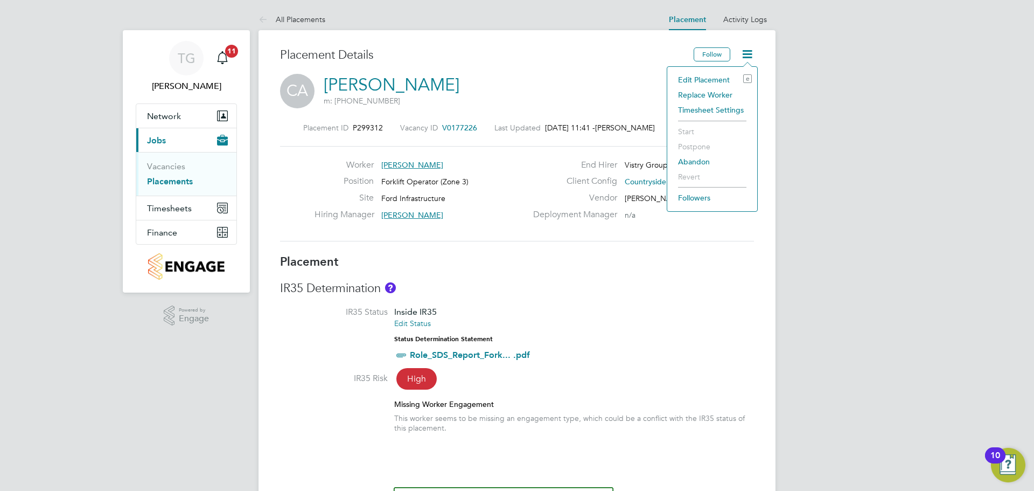
click at [726, 74] on li "Edit Placement e" at bounding box center [712, 79] width 79 height 15
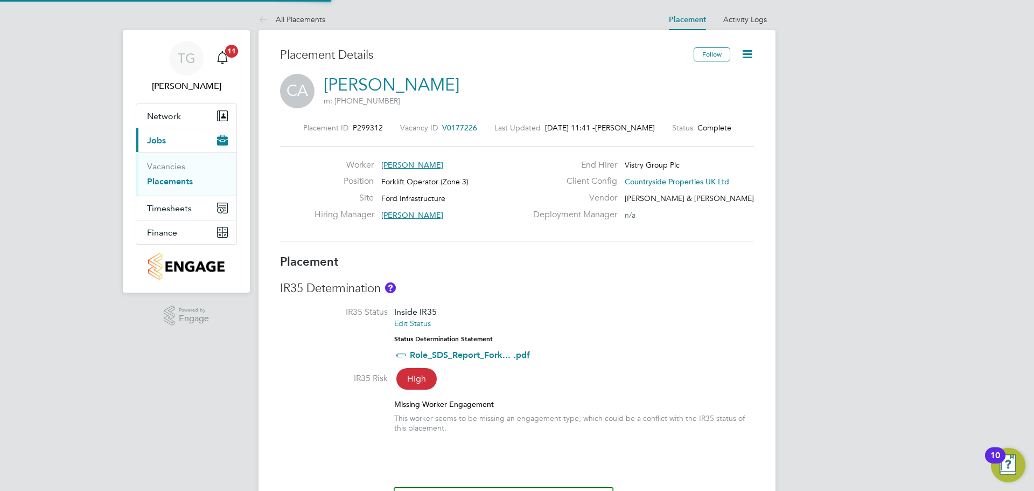
type input "[PERSON_NAME]"
type input "[DATE]"
type input "08:00"
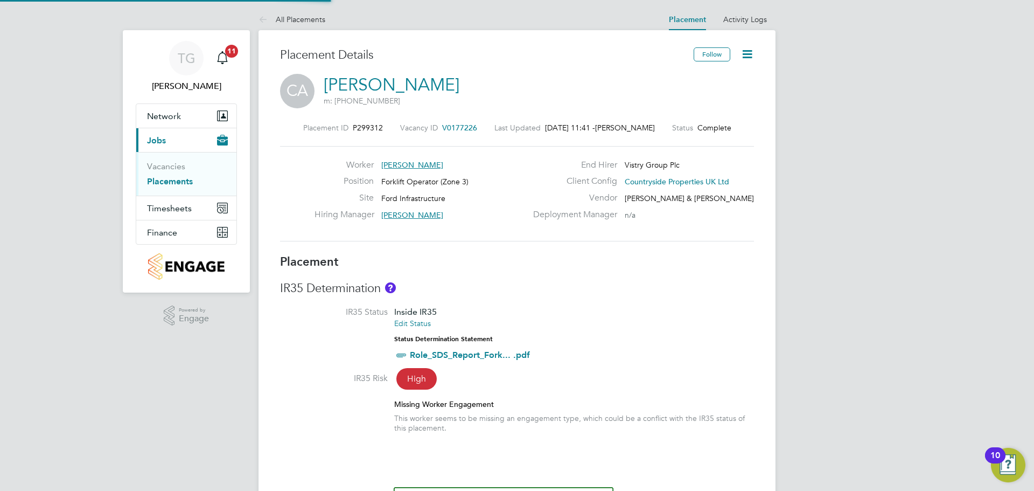
type input "17:00"
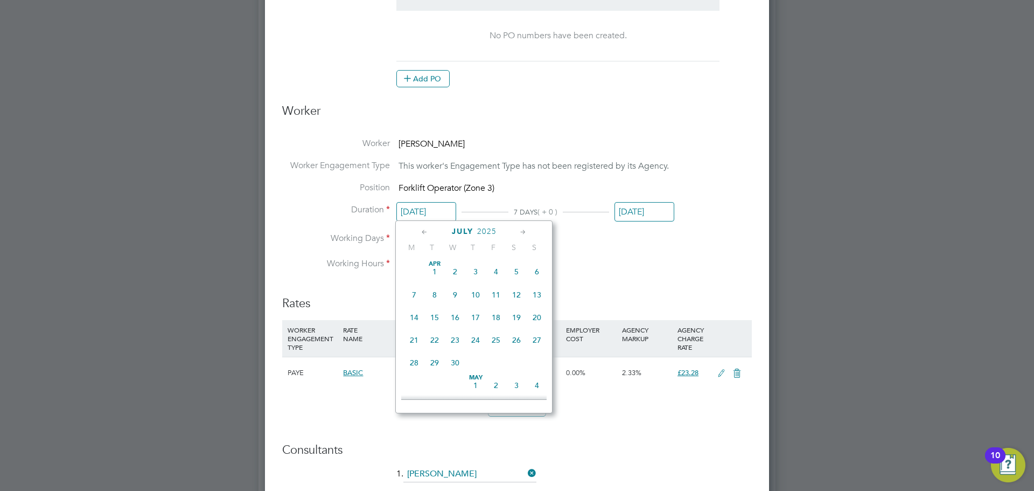
click at [447, 205] on input "[DATE]" at bounding box center [426, 212] width 60 height 20
click at [654, 215] on input "[DATE]" at bounding box center [644, 212] width 60 height 20
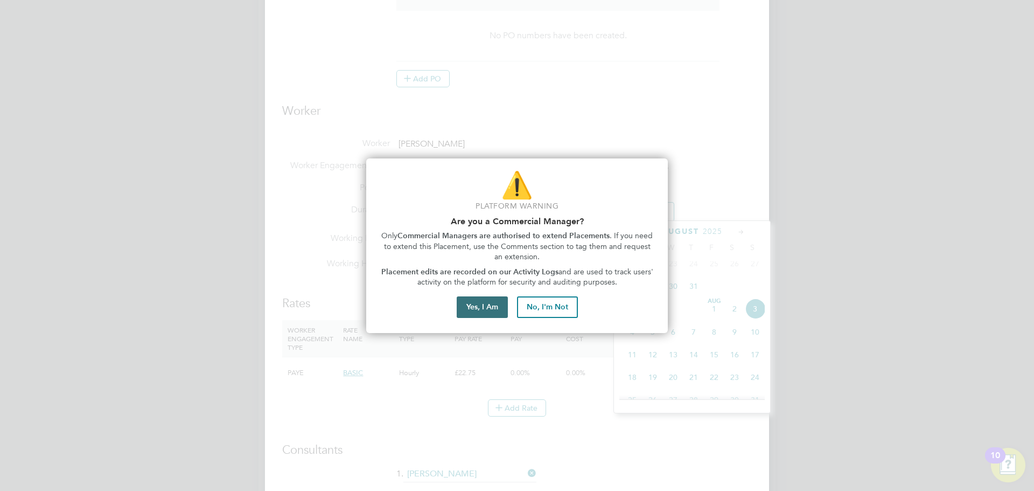
click at [483, 311] on button "Yes, I Am" at bounding box center [482, 307] width 51 height 22
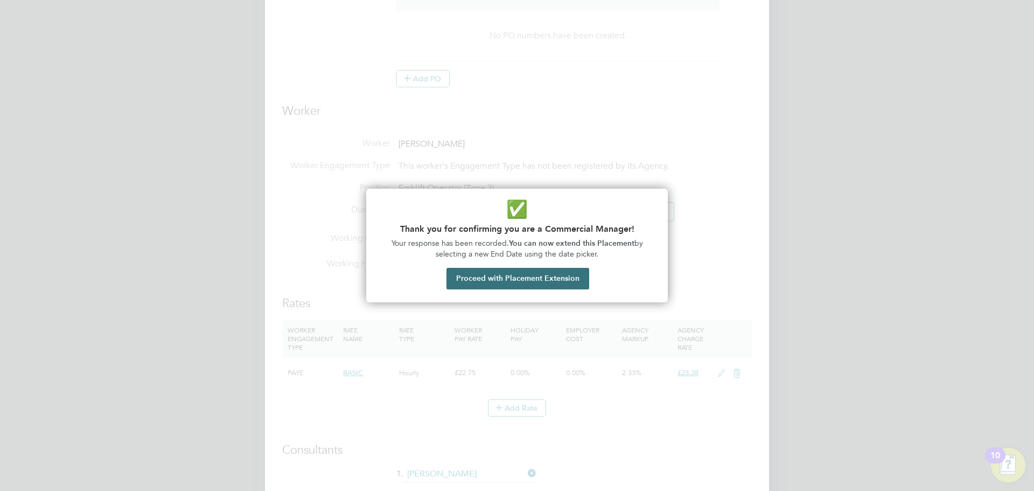
click at [525, 276] on button "Proceed with Placement Extension" at bounding box center [517, 279] width 143 height 22
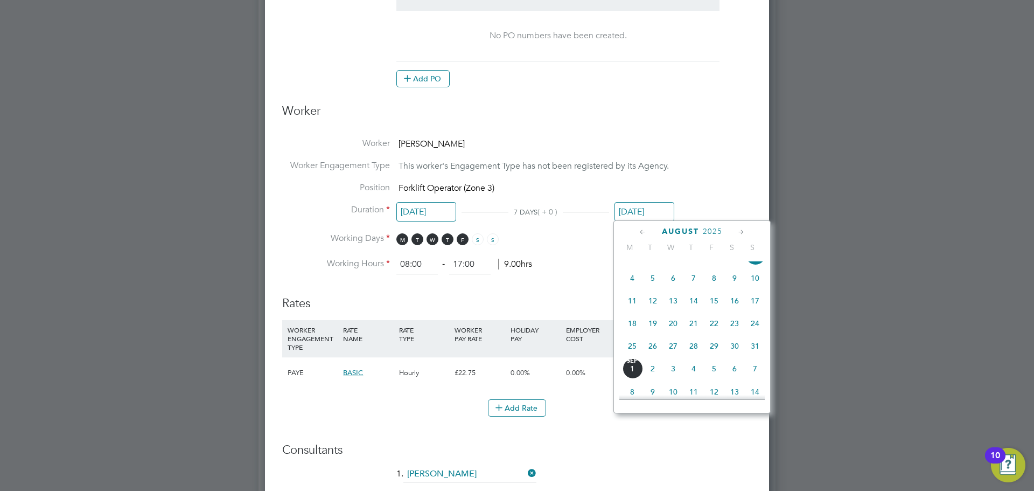
click at [757, 333] on span "24" at bounding box center [755, 323] width 20 height 20
type input "[DATE]"
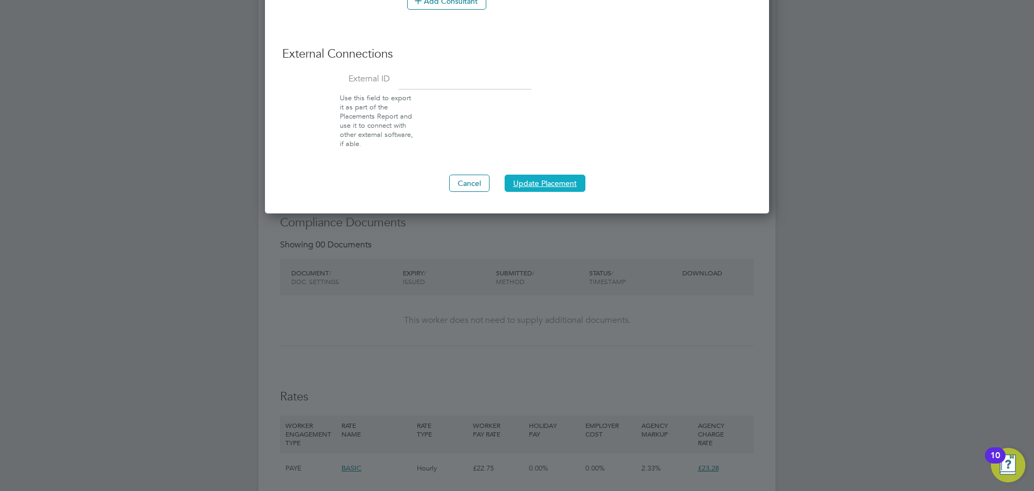
click at [556, 184] on button "Update Placement" at bounding box center [545, 182] width 81 height 17
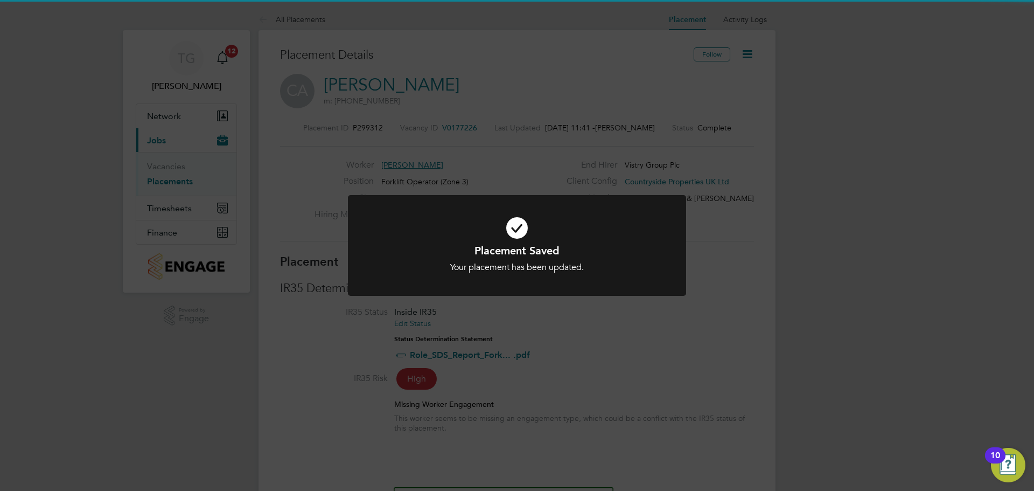
click at [599, 328] on div "Placement Saved Your placement has been updated. Cancel Okay" at bounding box center [517, 245] width 1034 height 491
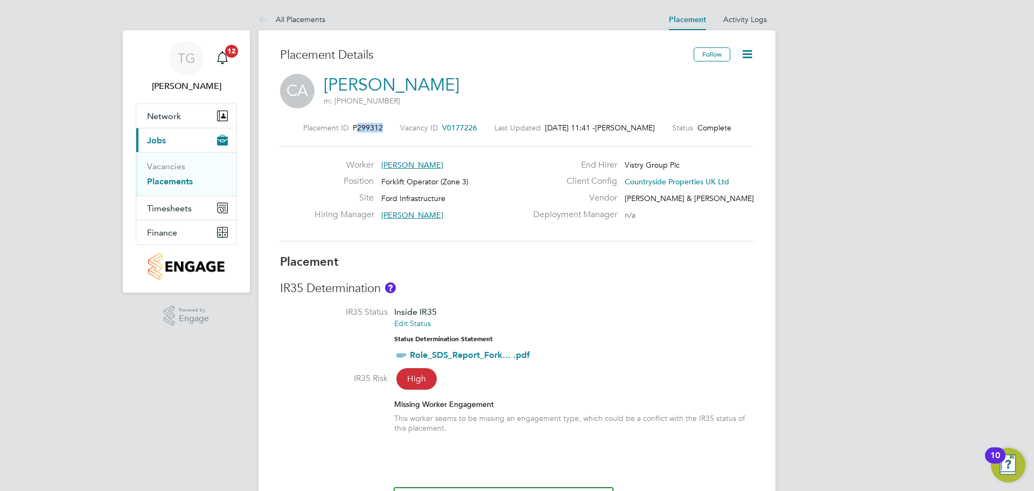
click at [369, 124] on div "Placement ID P299312 Vacancy ID V0177226 Last Updated [DATE] 11:41 - [PERSON_NA…" at bounding box center [517, 128] width 474 height 10
drag, startPoint x: 482, startPoint y: 128, endPoint x: 443, endPoint y: 125, distance: 38.9
click at [443, 125] on div "Placement ID P299312 Vacancy ID V0177226 Last Updated [DATE] 11:41 - [PERSON_NA…" at bounding box center [517, 128] width 474 height 10
drag, startPoint x: 482, startPoint y: 127, endPoint x: 449, endPoint y: 126, distance: 33.4
click at [449, 126] on div "Placement ID P299312 Vacancy ID V0177226 Last Updated [DATE] 11:41 - [PERSON_NA…" at bounding box center [517, 128] width 474 height 10
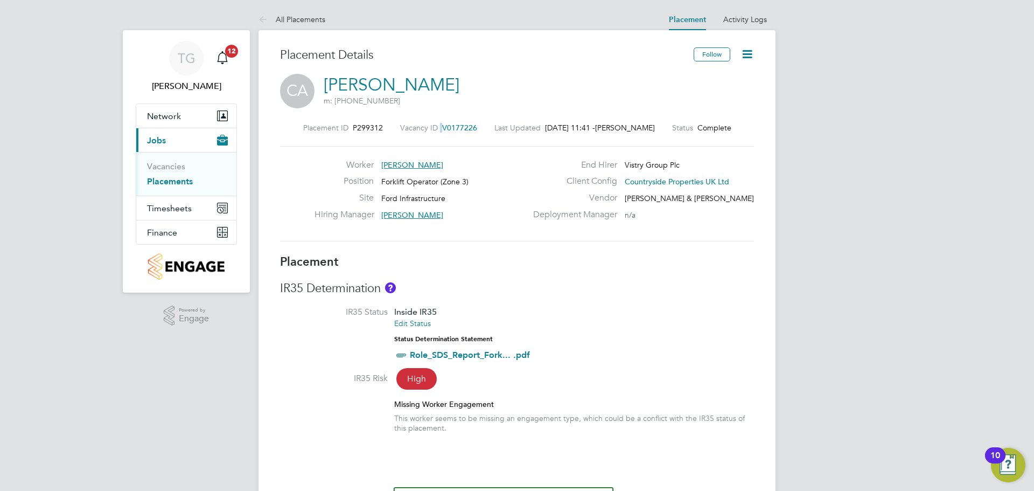
click at [458, 127] on div "Vacancy ID V0177226" at bounding box center [438, 128] width 77 height 10
click at [438, 134] on div "Placement ID P299312 Vacancy ID V0177226 Last Updated [DATE] 11:41 - [PERSON_NA…" at bounding box center [517, 182] width 474 height 144
drag, startPoint x: 384, startPoint y: 127, endPoint x: 309, endPoint y: 127, distance: 75.4
click at [302, 127] on div "Placement ID P299312 Vacancy ID V0177226 Last Updated [DATE] 11:41 - [PERSON_NA…" at bounding box center [517, 128] width 474 height 10
copy div "P299312"
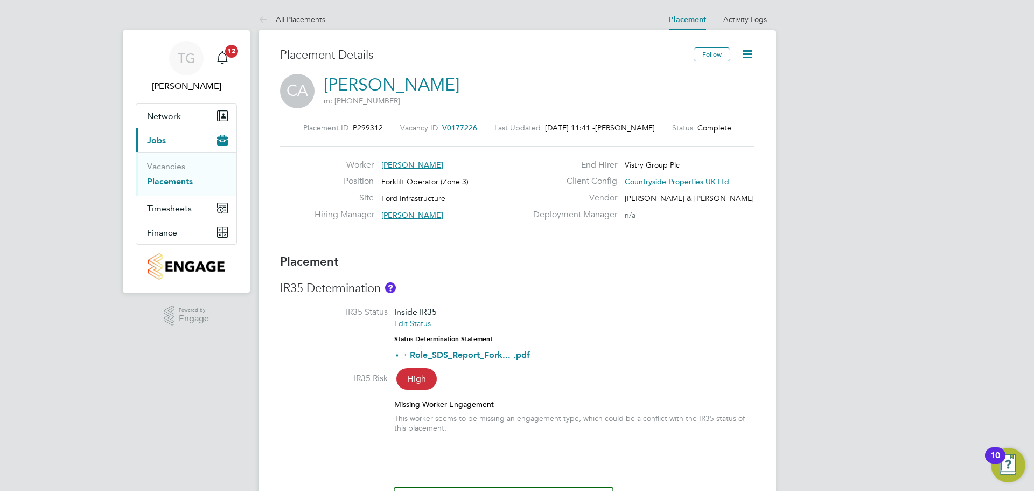
click at [327, 172] on div "Worker [PERSON_NAME]" at bounding box center [420, 167] width 212 height 17
